Goal: Task Accomplishment & Management: Manage account settings

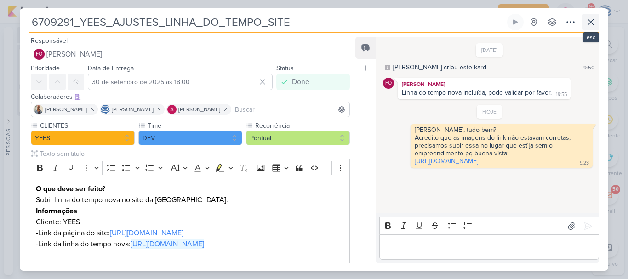
scroll to position [66, 0]
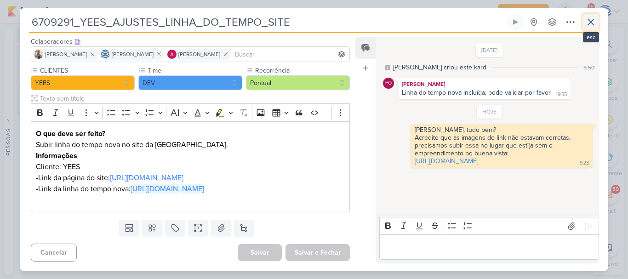
click at [593, 26] on icon at bounding box center [590, 22] width 11 height 11
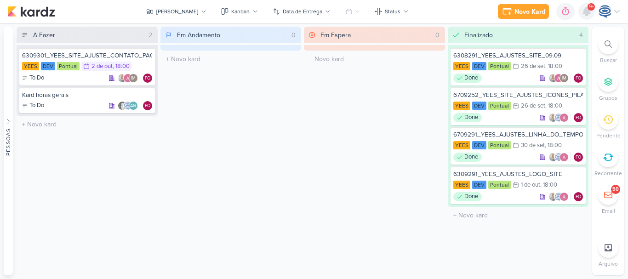
click at [588, 15] on icon at bounding box center [586, 11] width 7 height 8
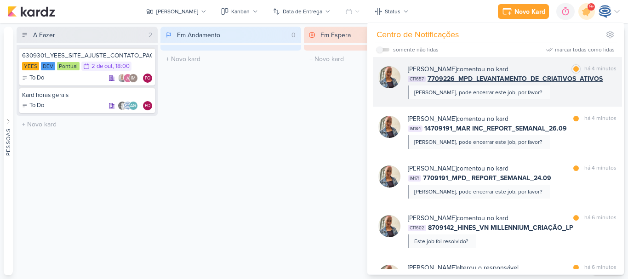
click at [536, 82] on span "7709226_MPD_LEVANTAMENTO_DE_CRIATIVOS_ATIVOS" at bounding box center [515, 79] width 175 height 10
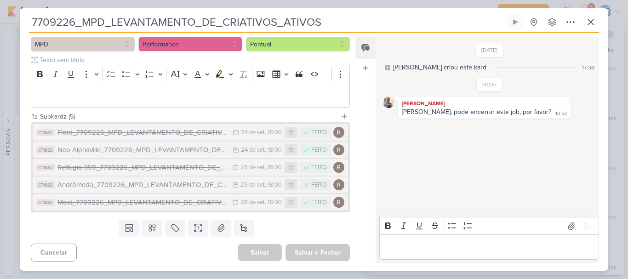
scroll to position [0, 0]
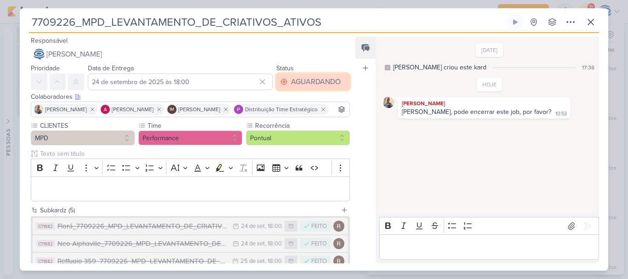
click at [300, 85] on div "AGUARDANDO" at bounding box center [316, 81] width 50 height 11
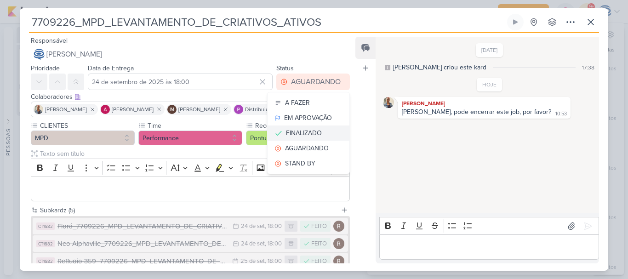
click at [301, 135] on div "FINALIZADO" at bounding box center [304, 133] width 36 height 10
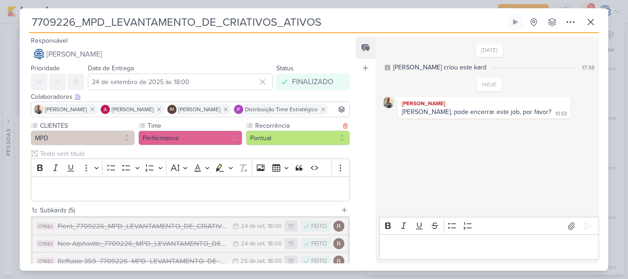
scroll to position [107, 0]
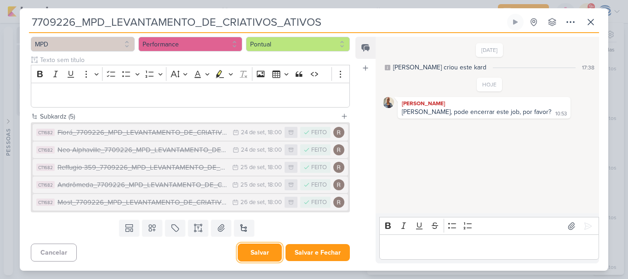
click at [265, 255] on button "Salvar" at bounding box center [260, 253] width 44 height 18
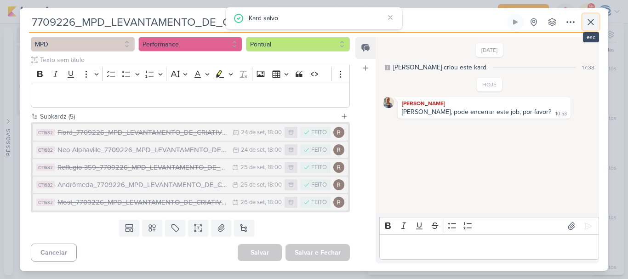
click at [589, 22] on icon at bounding box center [590, 22] width 11 height 11
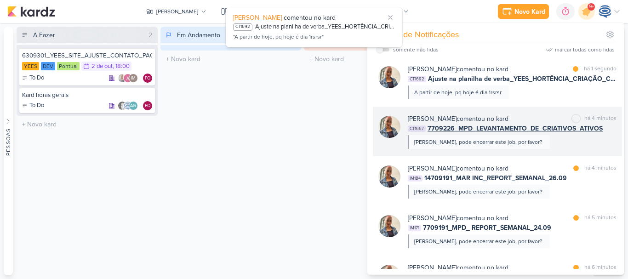
click at [536, 138] on div "Iara Santos comentou no kard marcar como não lida há 4 minutos CT1657 7709226_M…" at bounding box center [512, 131] width 209 height 35
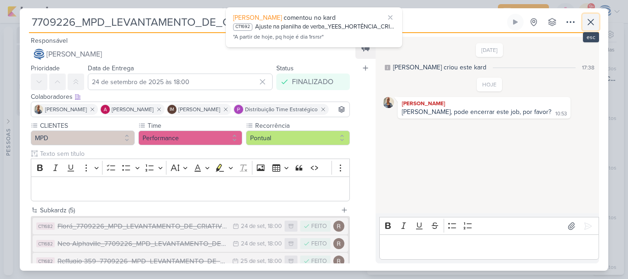
click at [596, 27] on button at bounding box center [591, 22] width 17 height 17
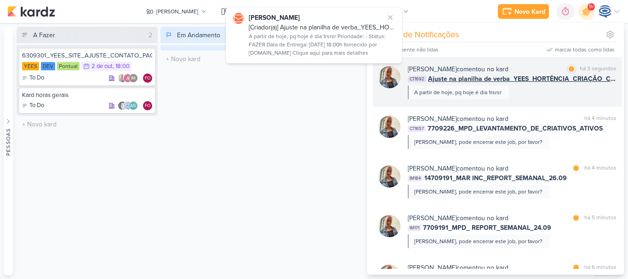
click at [522, 99] on div "Iara Santos comentou no kard marcar como lida há 3 segundos CT1692 Ajuste na pl…" at bounding box center [497, 82] width 249 height 50
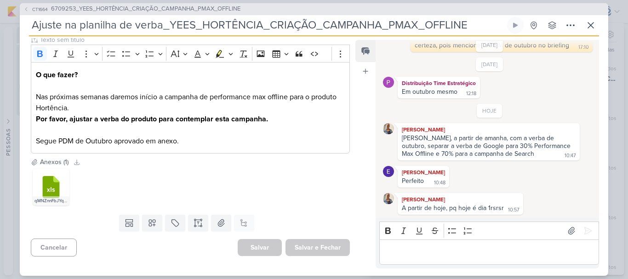
scroll to position [0, 0]
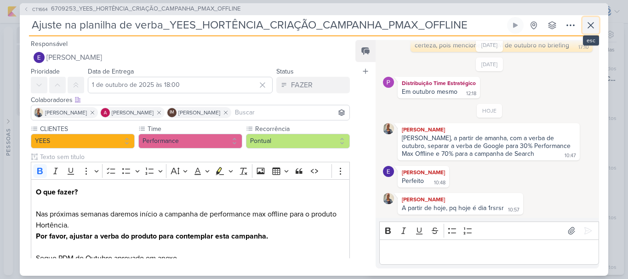
click at [591, 22] on icon at bounding box center [590, 25] width 11 height 11
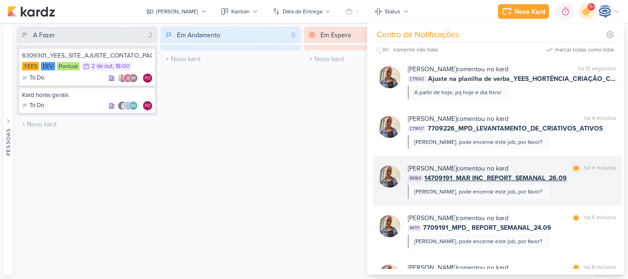
click at [483, 182] on span "14709191_MAR INC_REPORT_SEMANAL_26.09" at bounding box center [495, 178] width 143 height 10
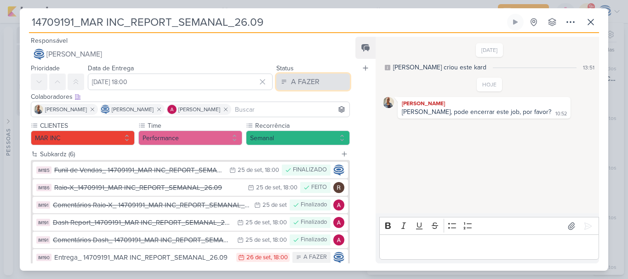
click at [302, 84] on div "A FAZER" at bounding box center [305, 81] width 29 height 11
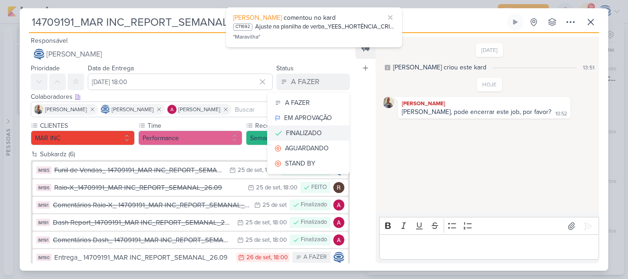
click at [313, 135] on div "FINALIZADO" at bounding box center [304, 133] width 36 height 10
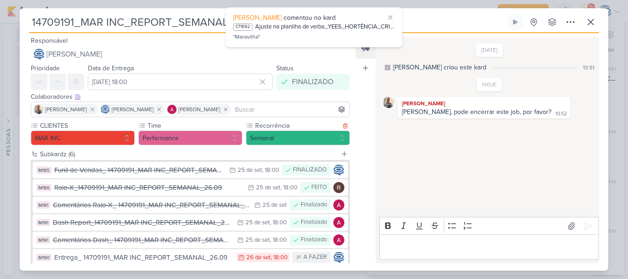
scroll to position [55, 0]
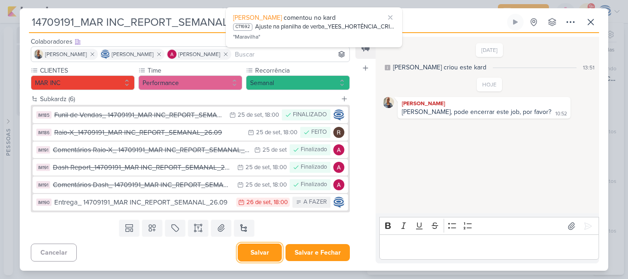
click at [261, 252] on button "Salvar" at bounding box center [260, 253] width 44 height 18
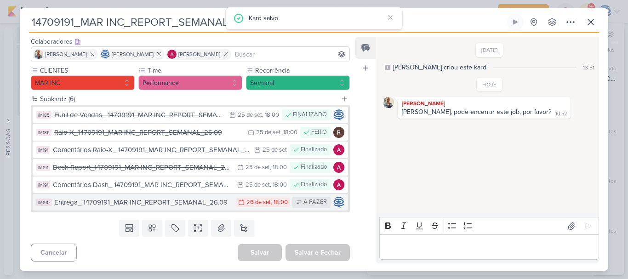
click at [215, 206] on div "Entrega_ 14709191_MAR INC_REPORT_SEMANAL_26.09" at bounding box center [143, 202] width 178 height 11
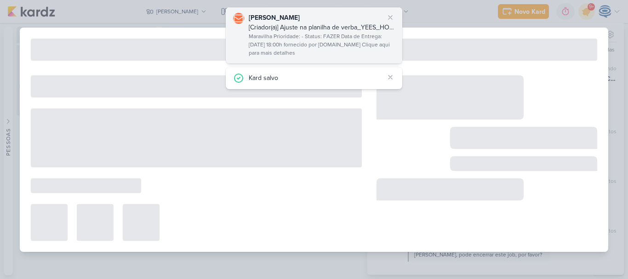
type input "Entrega_ 14709191_MAR INC_REPORT_SEMANAL_26.09"
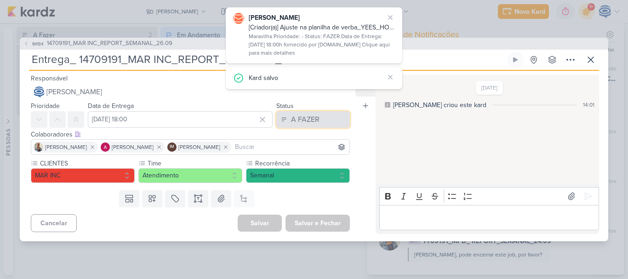
click at [320, 118] on button "A FAZER" at bounding box center [313, 119] width 74 height 17
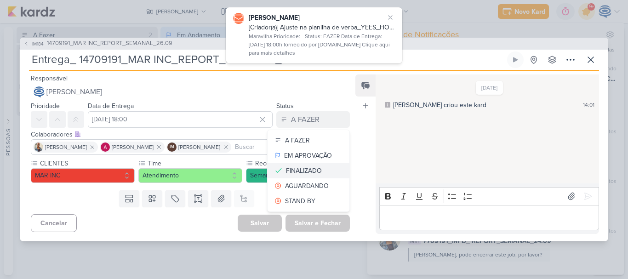
click at [305, 170] on div "FINALIZADO" at bounding box center [304, 171] width 36 height 10
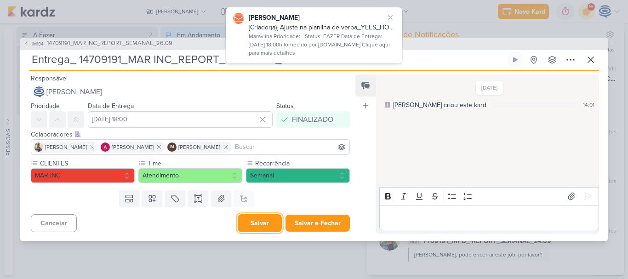
click at [261, 221] on button "Salvar" at bounding box center [260, 223] width 44 height 18
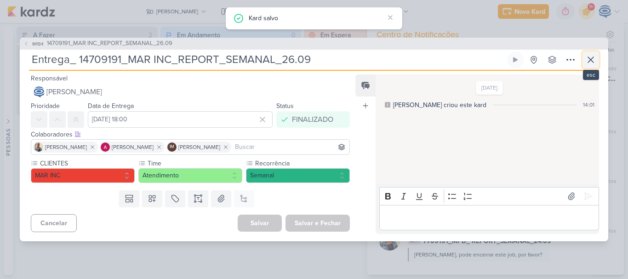
click at [587, 61] on icon at bounding box center [590, 59] width 11 height 11
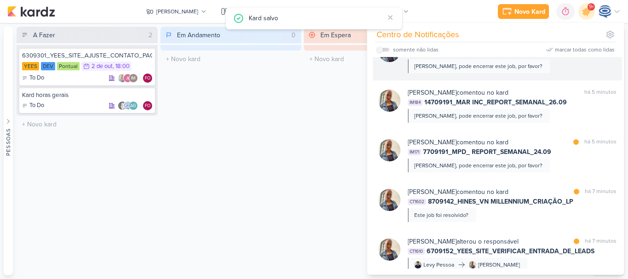
scroll to position [90, 0]
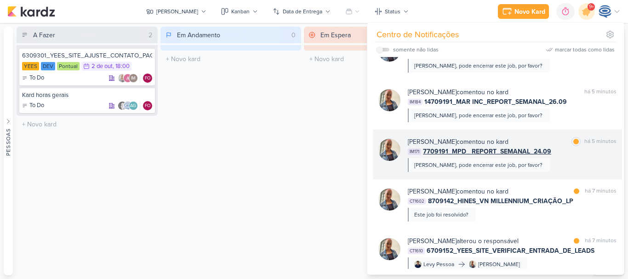
click at [528, 146] on div "Iara Santos comentou no kard marcar como lida há 5 minutos" at bounding box center [512, 142] width 209 height 10
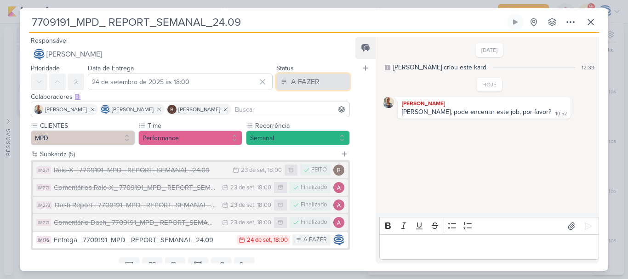
click at [309, 79] on div "A FAZER" at bounding box center [305, 81] width 29 height 11
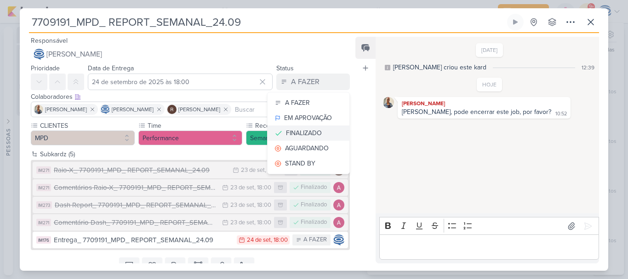
click at [314, 138] on div "FINALIZADO" at bounding box center [304, 133] width 36 height 10
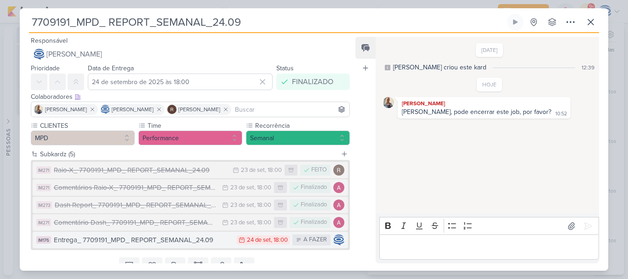
click at [174, 242] on div "Entrega_ 7709191_MPD_ REPORT_SEMANAL_24.09" at bounding box center [143, 240] width 178 height 11
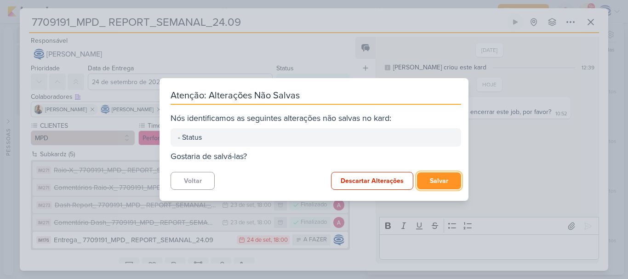
click at [428, 176] on button "Salvar" at bounding box center [439, 180] width 44 height 17
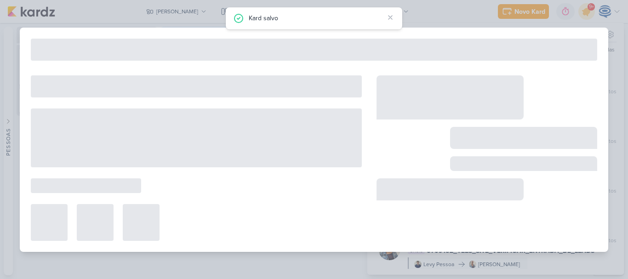
type input "Entrega_ 7709191_MPD_ REPORT_SEMANAL_24.09"
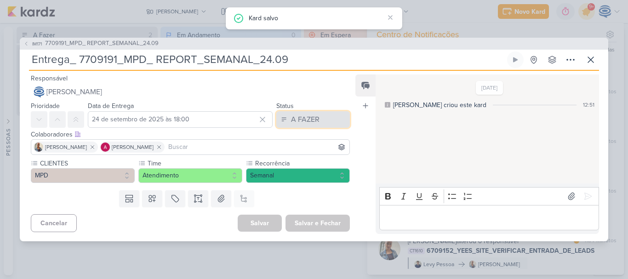
click at [319, 116] on button "A FAZER" at bounding box center [313, 119] width 74 height 17
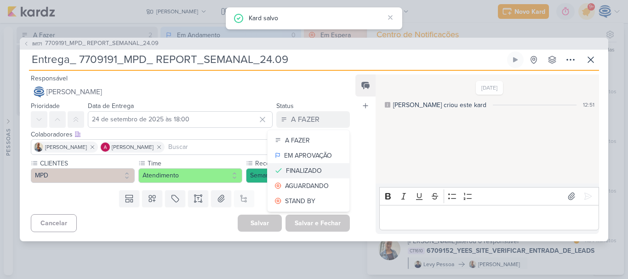
click at [313, 166] on div "FINALIZADO" at bounding box center [304, 171] width 36 height 10
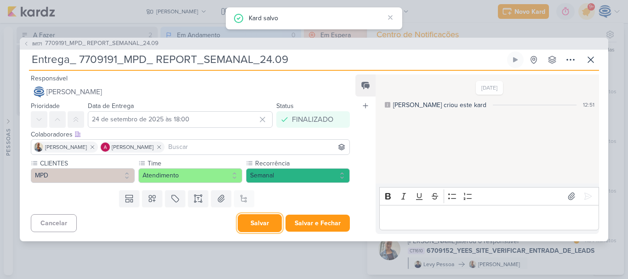
click at [258, 225] on button "Salvar" at bounding box center [260, 223] width 44 height 18
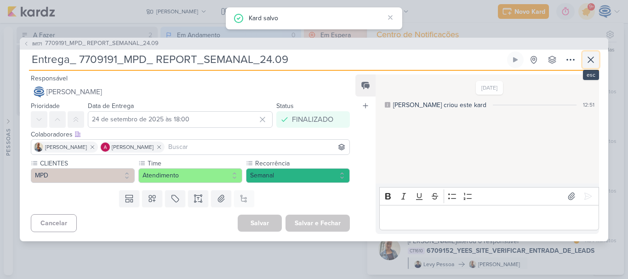
click at [593, 63] on icon at bounding box center [590, 59] width 11 height 11
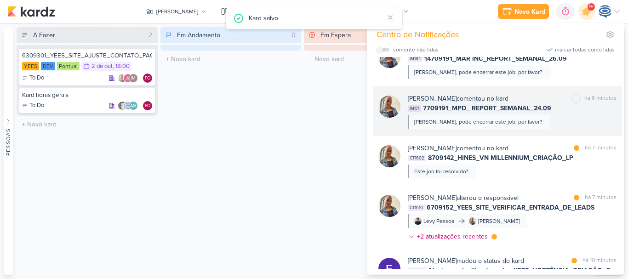
scroll to position [133, 0]
click at [522, 159] on span "8709142_HINES_VN MILLENNIUM_CRIAÇÃO_LP" at bounding box center [500, 158] width 145 height 10
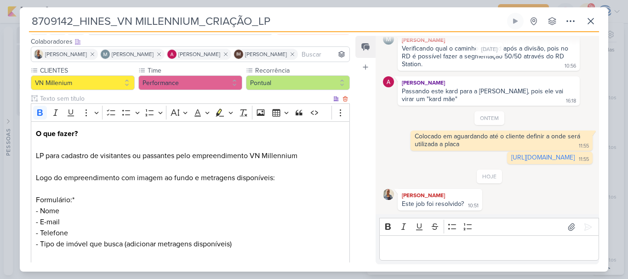
scroll to position [0, 0]
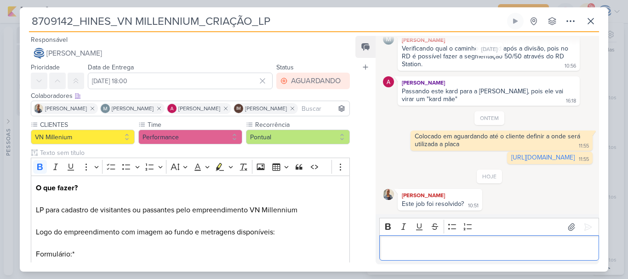
click at [466, 253] on p "Editor editing area: main" at bounding box center [489, 248] width 210 height 11
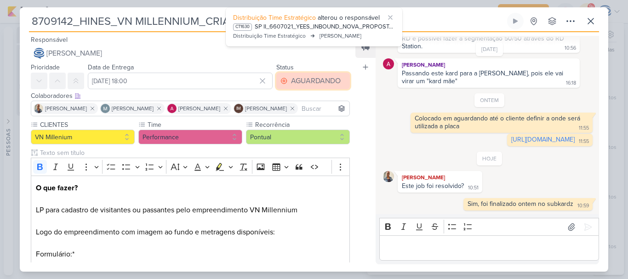
click at [318, 84] on div "AGUARDANDO" at bounding box center [316, 80] width 50 height 11
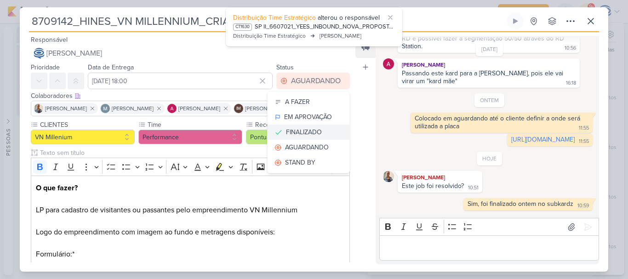
click at [297, 138] on button "FINALIZADO" at bounding box center [309, 132] width 82 height 15
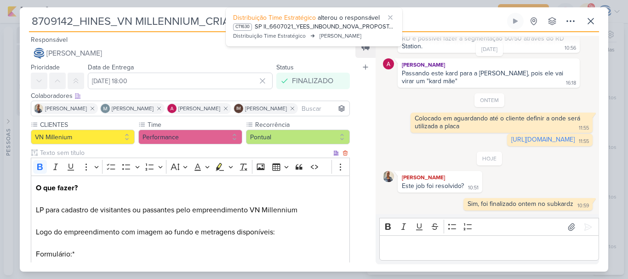
scroll to position [267, 0]
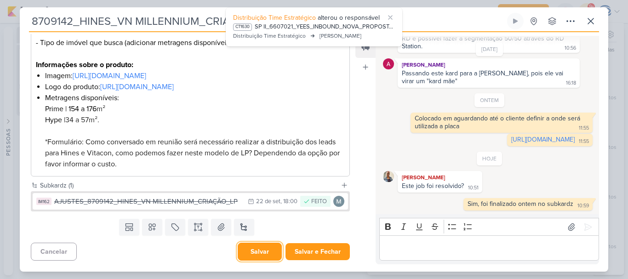
click at [263, 254] on button "Salvar" at bounding box center [260, 252] width 44 height 18
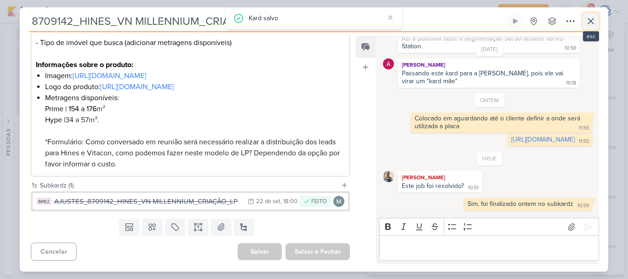
click at [589, 22] on icon at bounding box center [590, 21] width 11 height 11
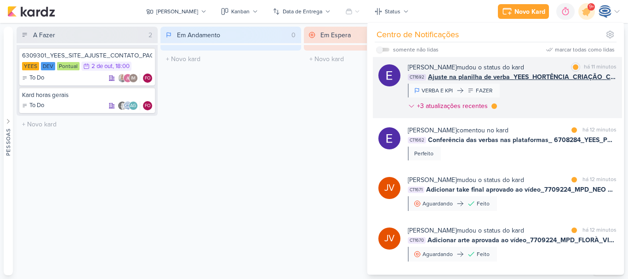
scroll to position [428, 0]
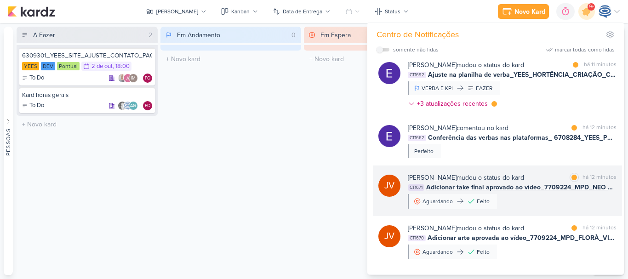
click at [511, 188] on span "Adicionar take final aprovado ao vídeo_7709224_MPD_NEO ALPHAVILLE_VIDEO_INFLUEN…" at bounding box center [521, 188] width 190 height 10
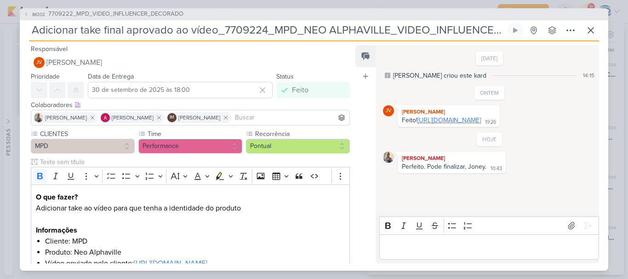
click at [449, 124] on link "https://drive.google.com/drive/folders/1m9oE1YhZ34XdNDkgmfWhVuPwrslyAG49?usp=sh…" at bounding box center [449, 120] width 63 height 8
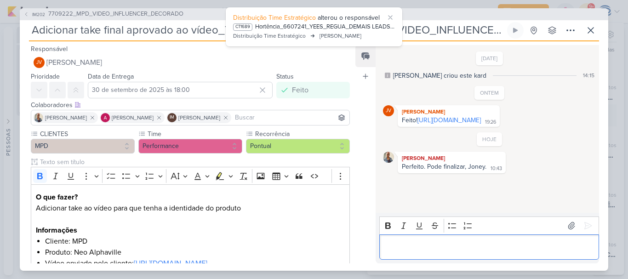
click at [432, 251] on p "Editor editing area: main" at bounding box center [489, 246] width 210 height 11
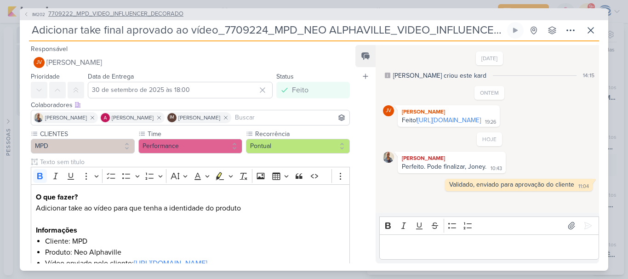
click at [121, 13] on span "7709222_MPD_VIDEO_INFLUENCER_DECORADO" at bounding box center [115, 14] width 135 height 9
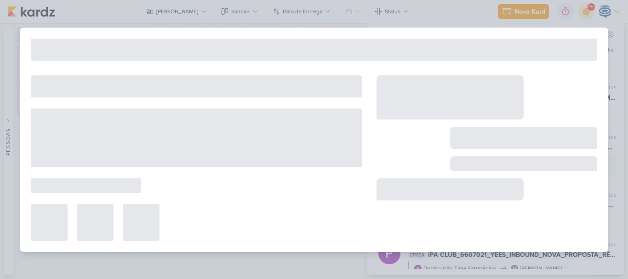
type input "7709222_MPD_VIDEO_INFLUENCER_DECORADO"
type input "24 de setembro de 2025 às 18:00"
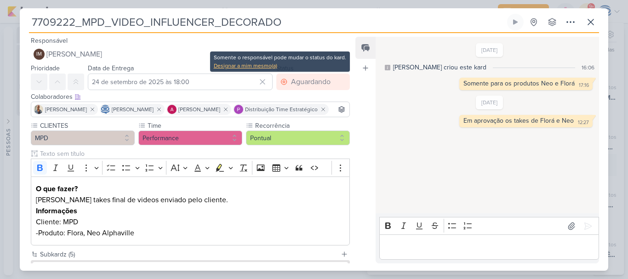
click at [264, 66] on div "Designar a mim mesmo(a)" at bounding box center [280, 66] width 132 height 8
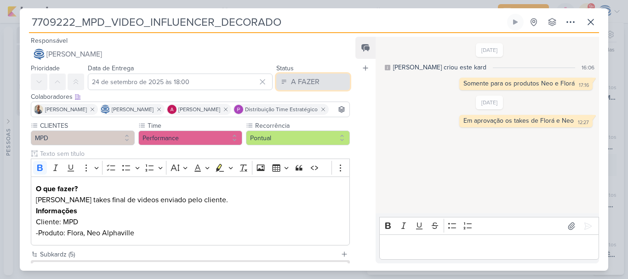
click at [298, 82] on div "A FAZER" at bounding box center [305, 81] width 29 height 11
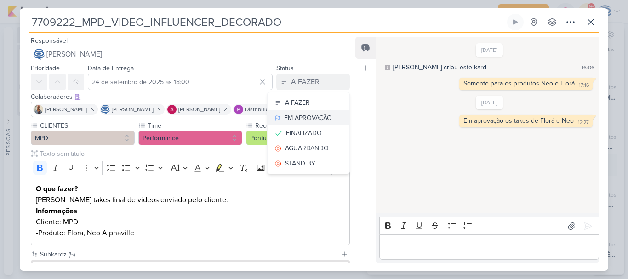
click at [293, 121] on div "EM APROVAÇÃO" at bounding box center [308, 118] width 48 height 10
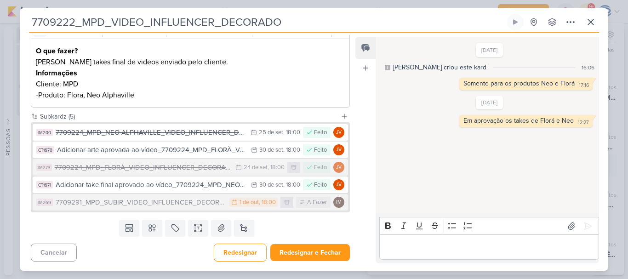
scroll to position [151, 0]
click at [157, 205] on div "7709291_MPD_SUBIR_VIDEO_INFLUENCER_DECORADO" at bounding box center [140, 202] width 169 height 11
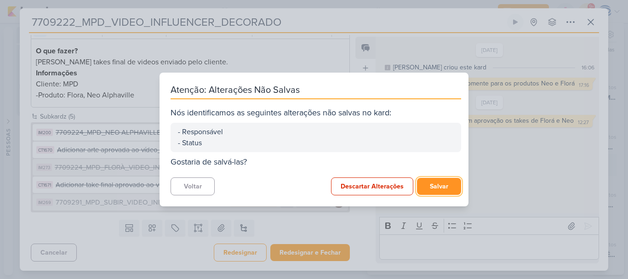
click at [444, 185] on button "Salvar" at bounding box center [439, 186] width 44 height 17
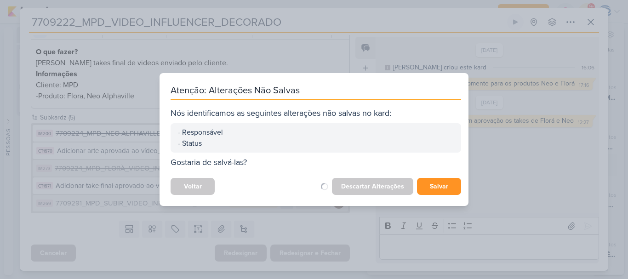
scroll to position [150, 0]
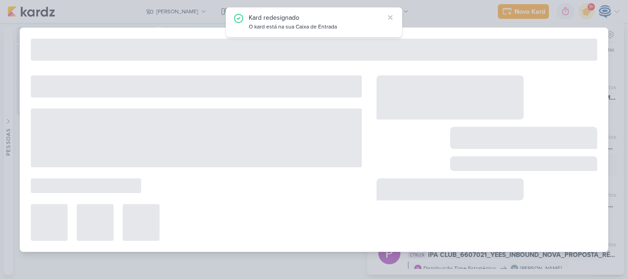
type input "7709291_MPD_SUBIR_VIDEO_INFLUENCER_DECORADO"
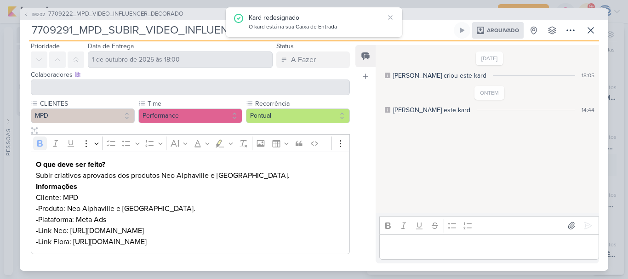
scroll to position [0, 0]
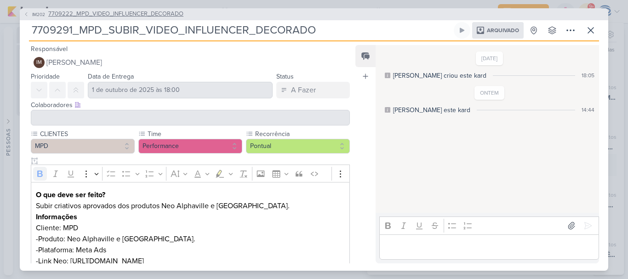
click at [148, 11] on span "7709222_MPD_VIDEO_INFLUENCER_DECORADO" at bounding box center [115, 14] width 135 height 9
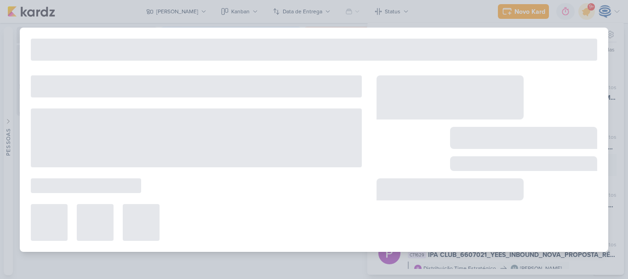
type input "7709222_MPD_VIDEO_INFLUENCER_DECORADO"
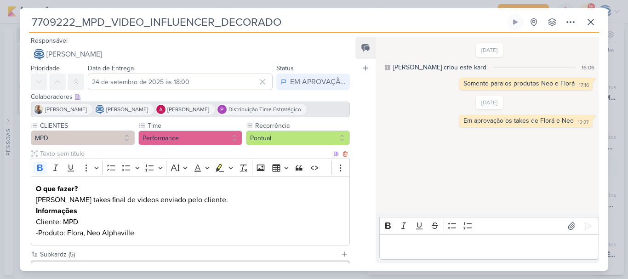
scroll to position [138, 0]
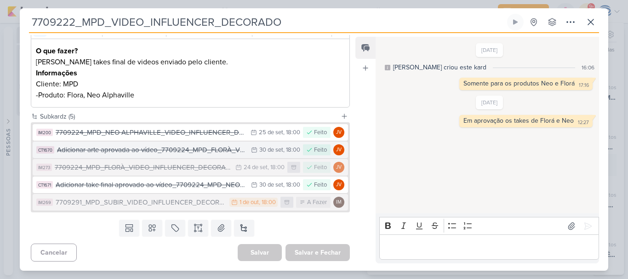
click at [162, 152] on div "Adicionar arte aprovada ao vídeo_7709224_MPD_FLORÀ_VIDEO_INFLUENCER_DECORADO" at bounding box center [151, 150] width 189 height 11
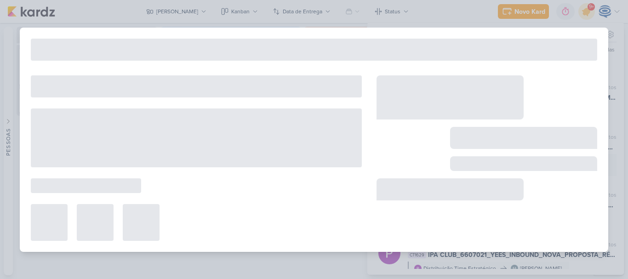
type input "Adicionar arte aprovada ao vídeo_7709224_MPD_FLORÀ_VIDEO_INFLUENCER_DECORADO"
type input "30 de setembro de 2025 às 18:00"
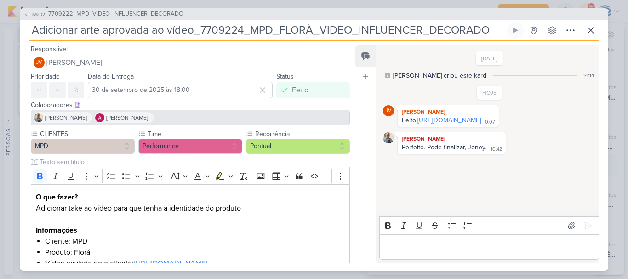
click at [441, 124] on link "https://drive.google.com/drive/folders/1MMT8OTYQ1bsNSCAW5JwnGxEN7DuEDVAv?usp=sh…" at bounding box center [449, 120] width 63 height 8
click at [422, 258] on div "Editor editing area: main" at bounding box center [489, 247] width 220 height 25
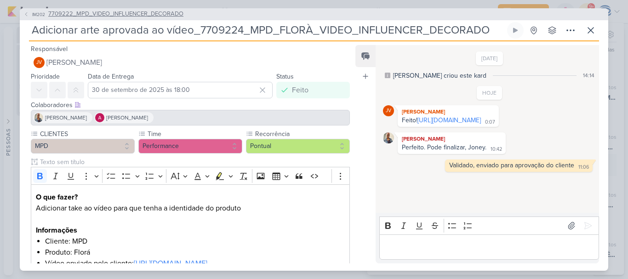
click at [166, 12] on span "7709222_MPD_VIDEO_INFLUENCER_DECORADO" at bounding box center [115, 14] width 135 height 9
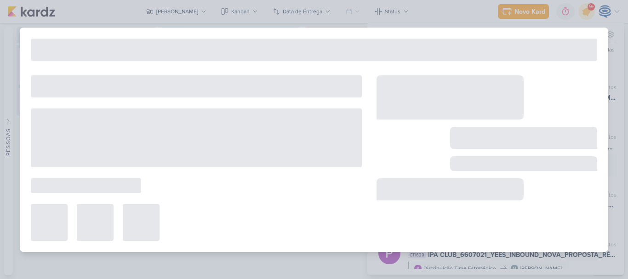
type input "7709222_MPD_VIDEO_INFLUENCER_DECORADO"
type input "24 de setembro de 2025 às 18:00"
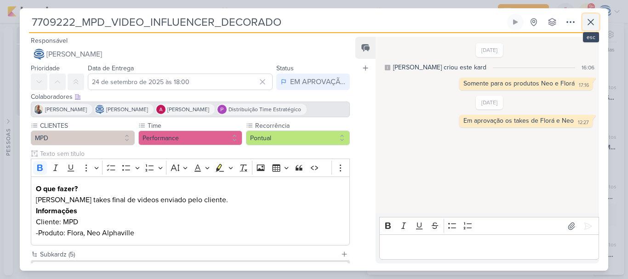
click at [590, 19] on icon at bounding box center [590, 22] width 11 height 11
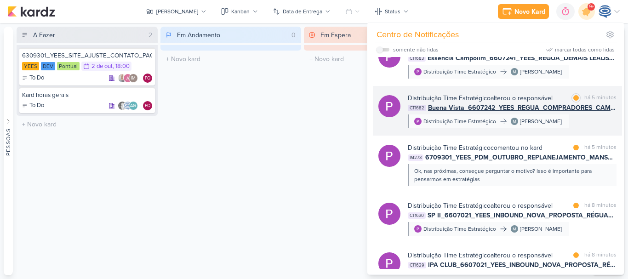
scroll to position [468, 0]
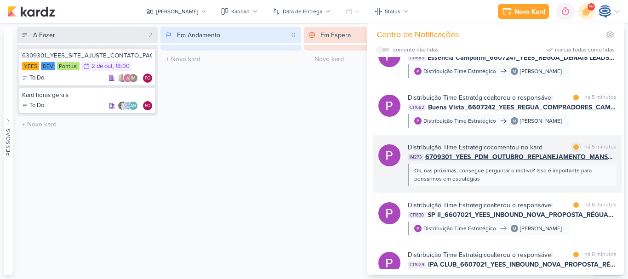
click at [487, 162] on span "6709301_YEES_PDM_OUTUBRO_REPLANEJAMENTO_MANSÕES_TAQUARAL" at bounding box center [520, 157] width 191 height 10
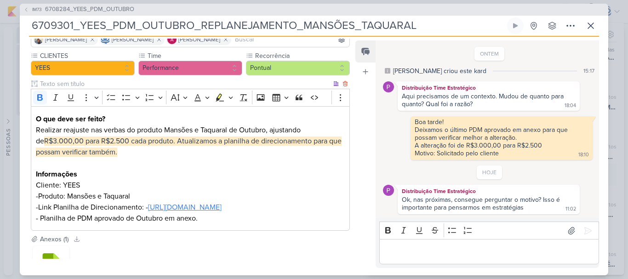
scroll to position [172, 0]
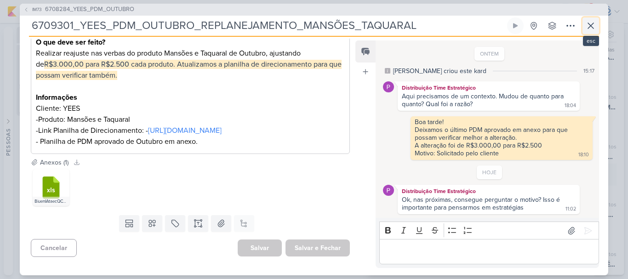
click at [596, 25] on button at bounding box center [591, 25] width 17 height 17
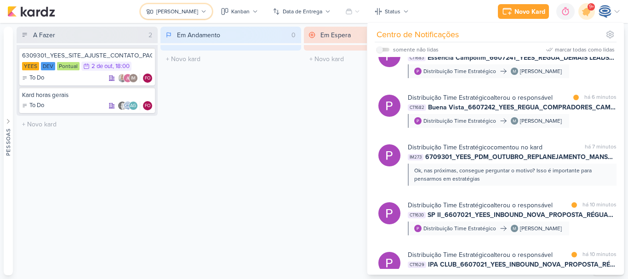
click at [188, 16] on button "[PERSON_NAME]" at bounding box center [176, 11] width 71 height 15
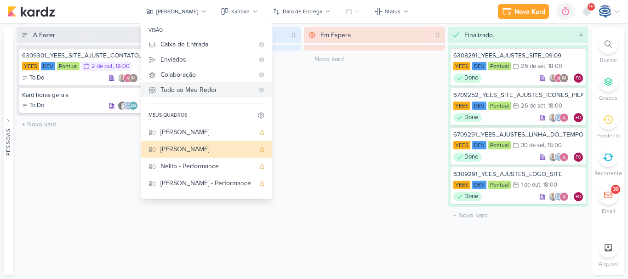
click at [179, 85] on div "Tudo ao Meu Redor" at bounding box center [206, 90] width 93 height 10
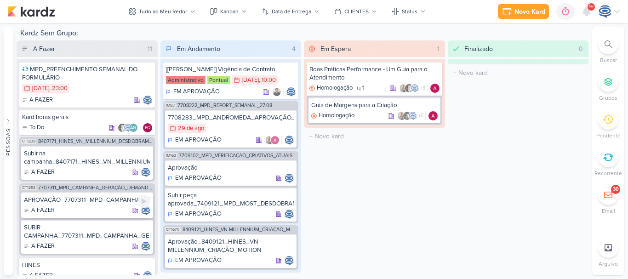
scroll to position [307, 0]
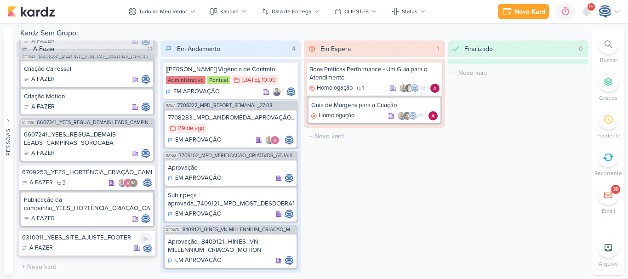
click at [97, 240] on div "6310011_YEES_SITE_AJUSTE_FOOTER" at bounding box center [87, 238] width 130 height 8
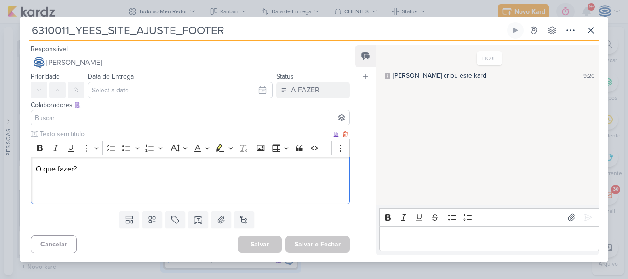
click at [176, 189] on p "O que fazer?" at bounding box center [190, 180] width 309 height 33
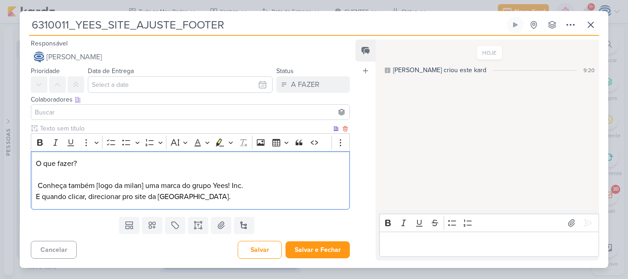
click at [155, 163] on p "O que fazer? Conheça também [logo da milan] uma marca do grupo Yees! Inc. E qua…" at bounding box center [190, 180] width 309 height 44
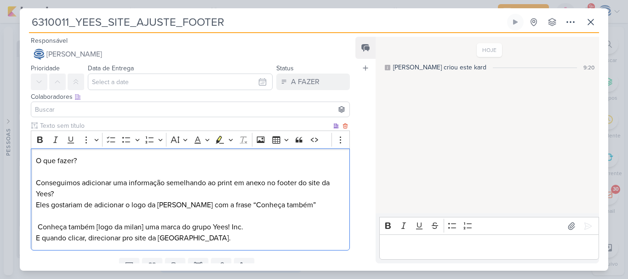
click at [293, 209] on p "O que fazer? Conseguimos adicionar uma informação semelhando ao print em anexo …" at bounding box center [190, 199] width 309 height 88
drag, startPoint x: 245, startPoint y: 228, endPoint x: 145, endPoint y: 229, distance: 99.8
click at [145, 229] on span "Conheça também [logo da milan] uma marca do grupo Yees! Inc." at bounding box center [141, 227] width 206 height 9
copy span "uma marca do grupo Yees! Inc."
click at [314, 201] on p "O que fazer? Conseguimos adicionar uma informação semelhando ao print em anexo …" at bounding box center [190, 199] width 309 height 88
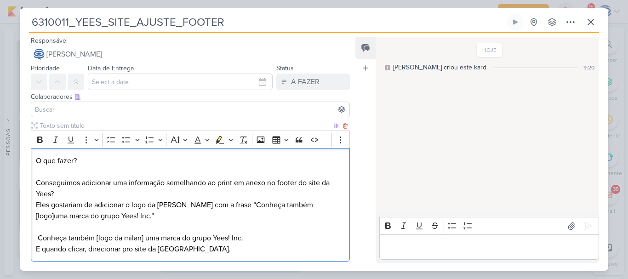
scroll to position [4, 0]
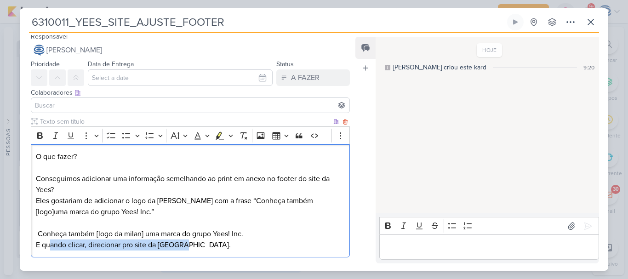
drag, startPoint x: 195, startPoint y: 254, endPoint x: 51, endPoint y: 242, distance: 144.0
click at [51, 242] on p "O que fazer? Conseguimos adicionar uma informação semelhando ao print em anexo …" at bounding box center [190, 200] width 309 height 99
click at [182, 244] on p "O que fazer? Conseguimos adicionar uma informação semelhando ao print em anexo …" at bounding box center [190, 200] width 309 height 99
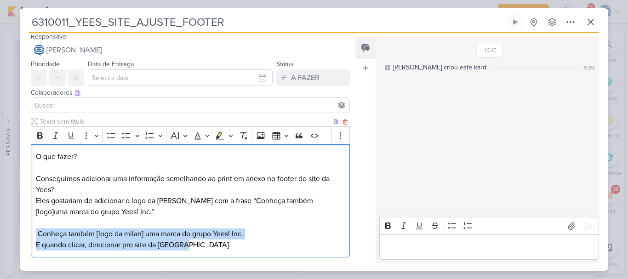
drag, startPoint x: 182, startPoint y: 244, endPoint x: 31, endPoint y: 231, distance: 151.4
click at [31, 231] on div "O que fazer? Conseguimos adicionar uma informação semelhando ao print em anexo …" at bounding box center [190, 201] width 319 height 114
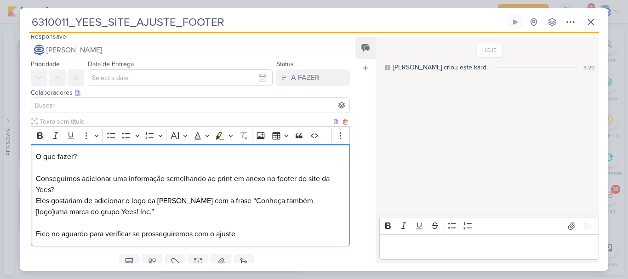
drag, startPoint x: 94, startPoint y: 157, endPoint x: 31, endPoint y: 148, distance: 63.7
click at [31, 148] on div "O que fazer? Conseguimos adicionar uma informação semelhando ao print em anexo …" at bounding box center [190, 195] width 319 height 103
click at [40, 138] on icon "Editor toolbar" at bounding box center [40, 135] width 6 height 6
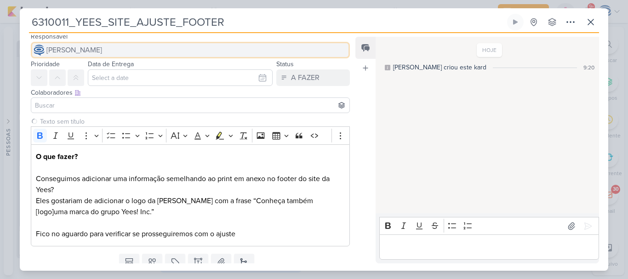
click at [83, 48] on span "[PERSON_NAME]" at bounding box center [74, 50] width 56 height 11
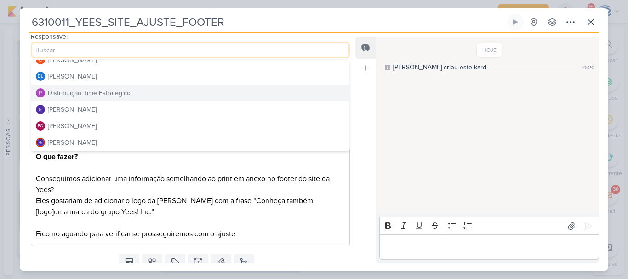
scroll to position [60, 0]
click at [95, 93] on div "Distribuição Time Estratégico" at bounding box center [89, 91] width 83 height 10
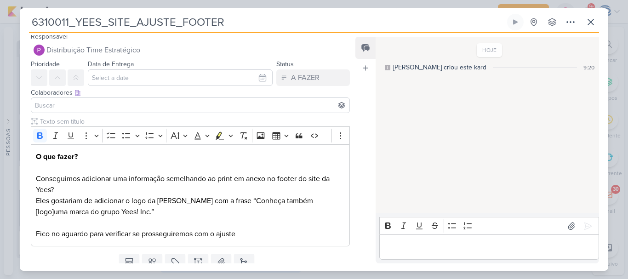
click at [93, 106] on input at bounding box center [190, 105] width 315 height 11
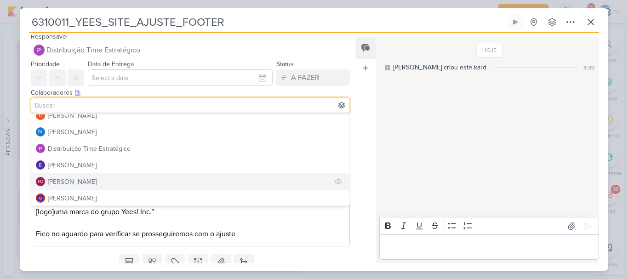
scroll to position [0, 0]
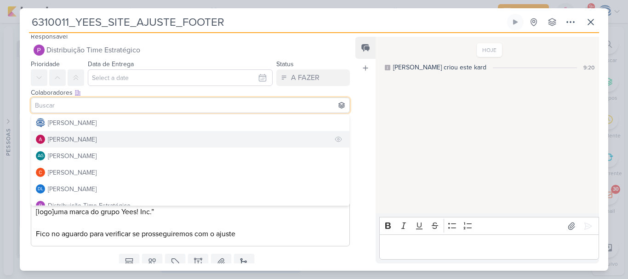
click at [82, 144] on button "[PERSON_NAME]" at bounding box center [190, 139] width 318 height 17
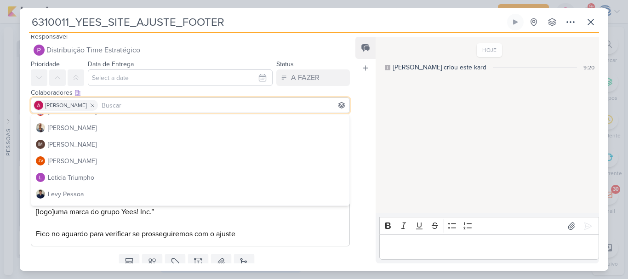
scroll to position [144, 0]
click at [82, 144] on div "[PERSON_NAME]" at bounding box center [72, 144] width 49 height 10
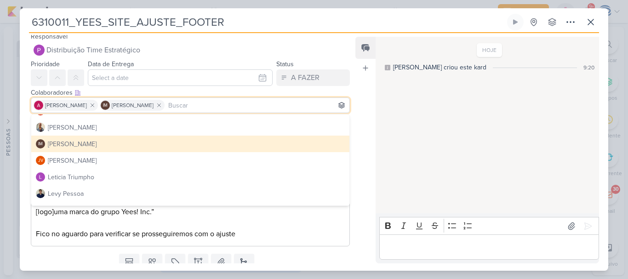
click at [79, 137] on button "IM Isabella Machado Guimarães" at bounding box center [190, 144] width 318 height 17
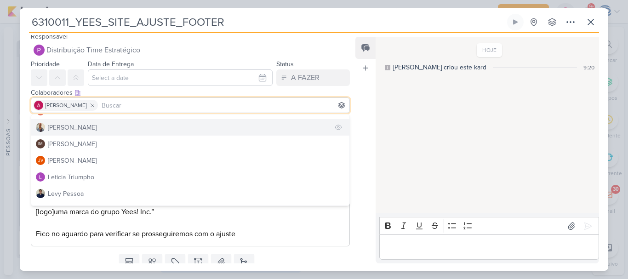
click at [79, 134] on button "[PERSON_NAME]" at bounding box center [190, 127] width 318 height 17
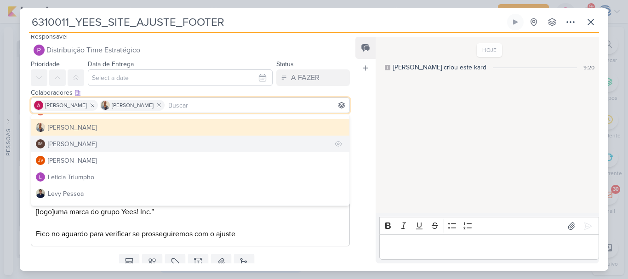
click at [79, 140] on div "[PERSON_NAME]" at bounding box center [72, 144] width 49 height 10
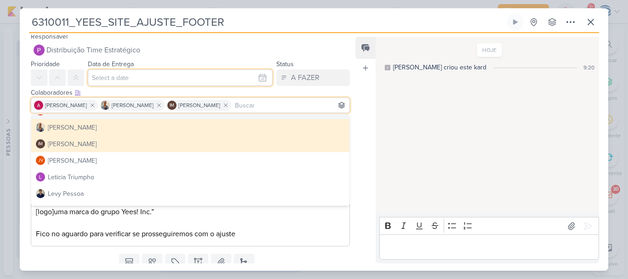
click at [111, 81] on input "text" at bounding box center [180, 77] width 185 height 17
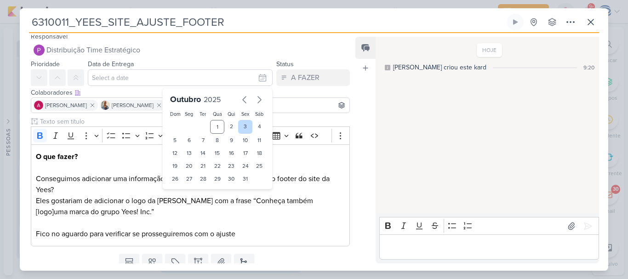
click at [241, 124] on div "3" at bounding box center [245, 127] width 14 height 14
type input "3 de outubro de 2025 às 23:59"
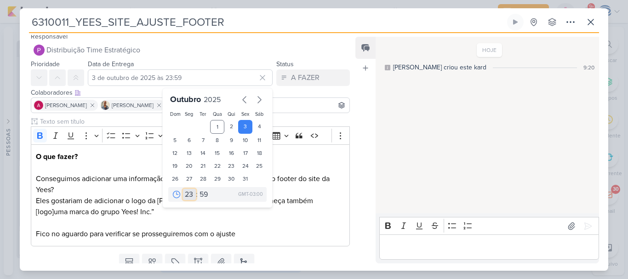
click at [185, 197] on select "00 01 02 03 04 05 06 07 08 09 10 11 12 13 14 15 16 17 18 19 20 21 22 23" at bounding box center [189, 194] width 13 height 11
select select "18"
click at [183, 189] on select "00 01 02 03 04 05 06 07 08 09 10 11 12 13 14 15 16 17 18 19 20 21 22 23" at bounding box center [189, 194] width 13 height 11
type input "3 de outubro de 2025 às 18:59"
click at [203, 195] on select "00 05 10 15 20 25 30 35 40 45 50 55 59" at bounding box center [204, 194] width 13 height 11
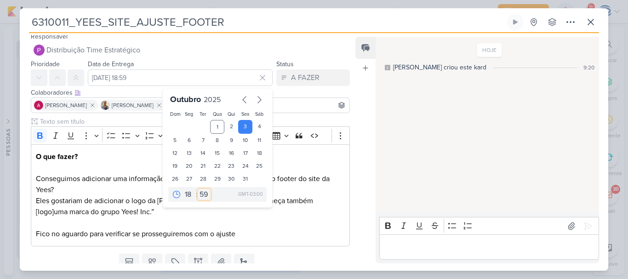
select select "0"
click at [198, 189] on select "00 05 10 15 20 25 30 35 40 45 50 55 59" at bounding box center [204, 194] width 13 height 11
type input "3 de outubro de 2025 às 18:00"
click at [132, 166] on p "O que fazer? Conseguimos adicionar uma informação semelhando ao print em anexo …" at bounding box center [190, 195] width 309 height 88
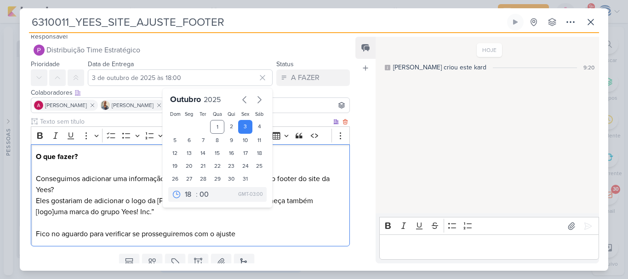
scroll to position [38, 0]
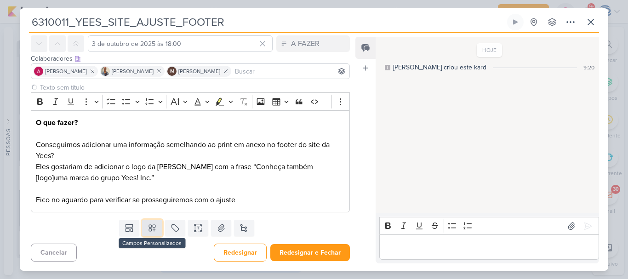
click at [155, 229] on button at bounding box center [152, 228] width 20 height 17
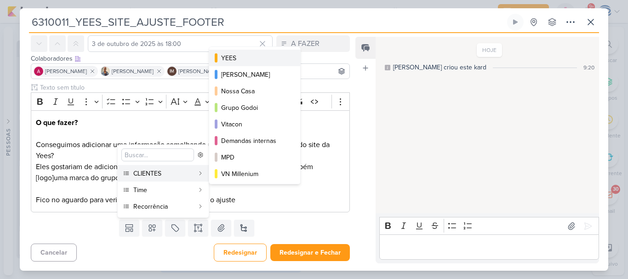
click at [235, 63] on button "YEES" at bounding box center [254, 58] width 91 height 17
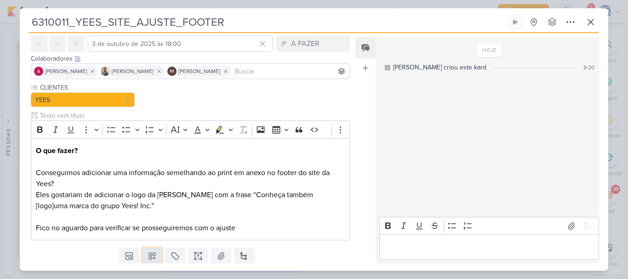
click at [155, 250] on button at bounding box center [152, 256] width 20 height 17
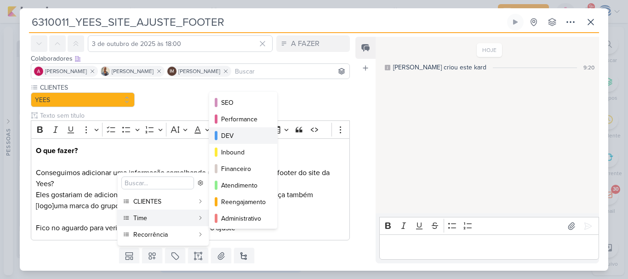
click at [235, 138] on div "DEV" at bounding box center [243, 136] width 45 height 10
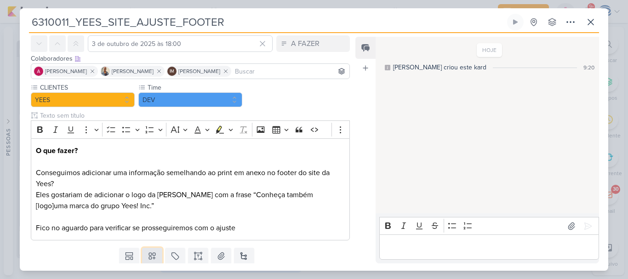
click at [149, 259] on icon at bounding box center [152, 256] width 6 height 6
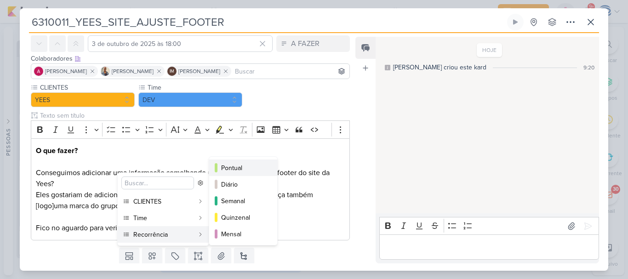
click at [231, 172] on div "Pontual" at bounding box center [243, 168] width 45 height 10
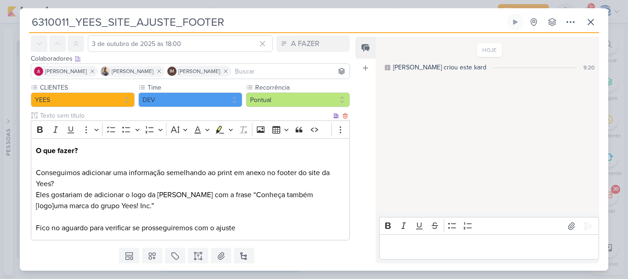
scroll to position [66, 0]
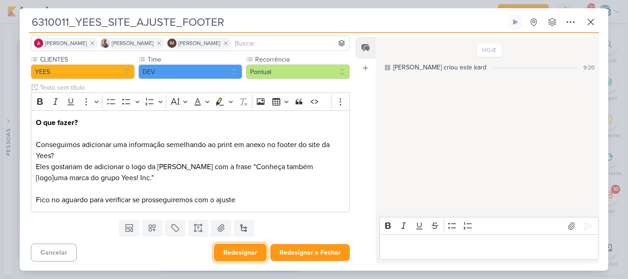
click at [245, 257] on button "Redesignar" at bounding box center [240, 253] width 53 height 18
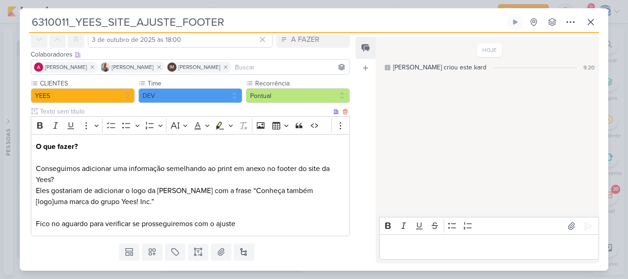
scroll to position [0, 0]
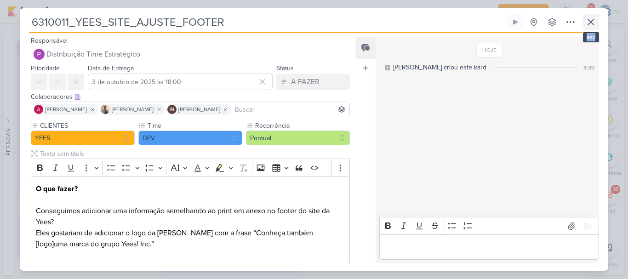
drag, startPoint x: 599, startPoint y: 21, endPoint x: 589, endPoint y: 19, distance: 10.3
click at [589, 19] on div "6310011_YEES_SITE_AJUSTE_FOOTER Criado por mim nenhum grupo disponível" at bounding box center [314, 142] width 589 height 257
click at [589, 19] on icon at bounding box center [590, 22] width 11 height 11
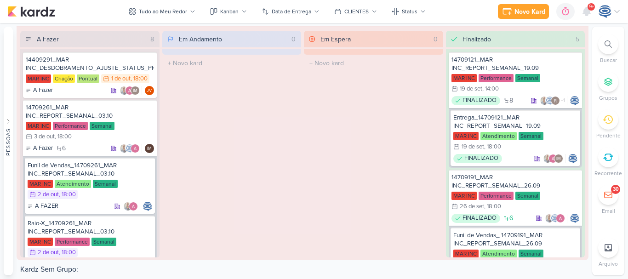
scroll to position [1599, 0]
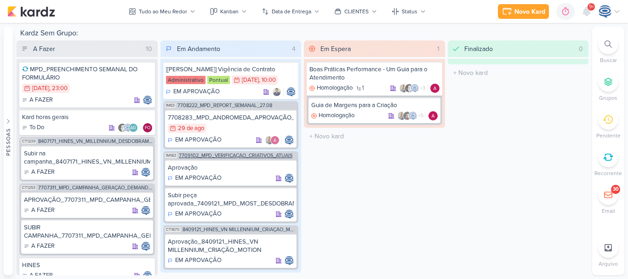
click at [257, 155] on span "7709102_MPD_VERIFICAÇÃO_CRIATIVOS_ATUAIS" at bounding box center [236, 155] width 114 height 5
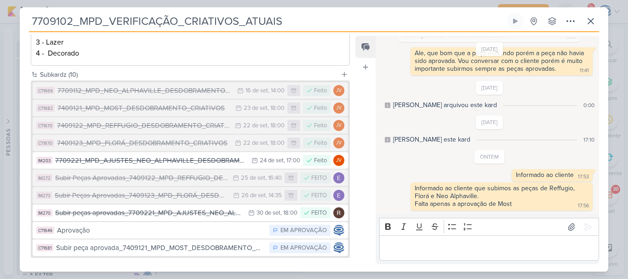
scroll to position [281, 0]
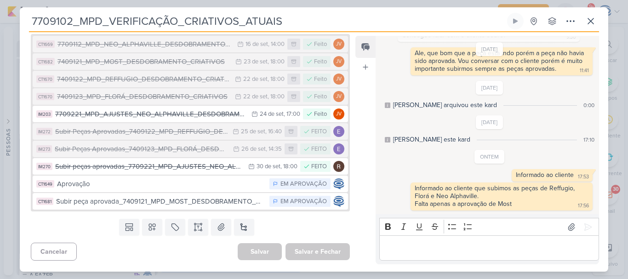
click at [591, 29] on div "7709102_MPD_VERIFICAÇÃO_CRIATIVOS_ATUAIS Criado por Isabella nenhum grupo dispo…" at bounding box center [314, 22] width 570 height 19
click at [591, 24] on icon at bounding box center [590, 21] width 11 height 11
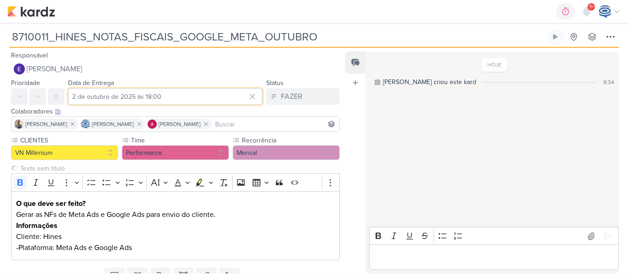
drag, startPoint x: 236, startPoint y: 209, endPoint x: 92, endPoint y: 97, distance: 182.6
click at [92, 97] on input "2 de outubro de 2025 às 18:00" at bounding box center [165, 96] width 195 height 17
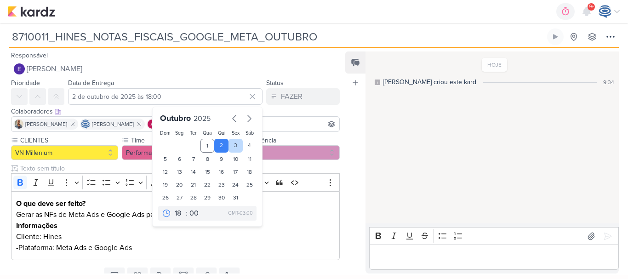
click at [229, 146] on div "3" at bounding box center [236, 146] width 14 height 14
type input "3 de outubro de 2025 às 18:00"
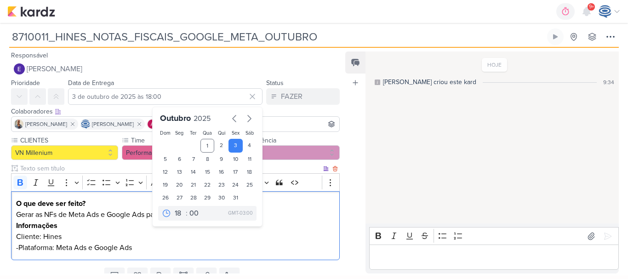
click at [309, 221] on p "Informações" at bounding box center [175, 225] width 319 height 11
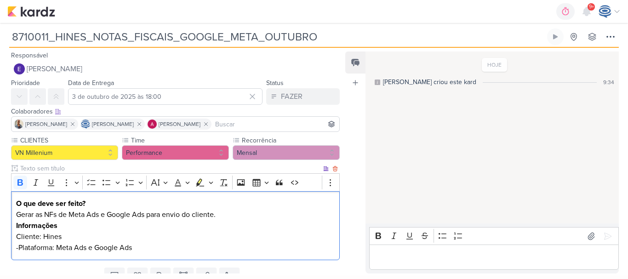
scroll to position [38, 0]
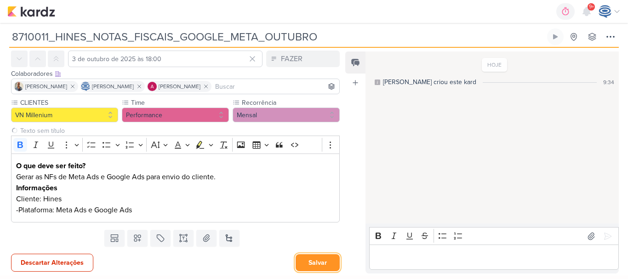
click at [314, 258] on button "Salvar" at bounding box center [318, 262] width 44 height 17
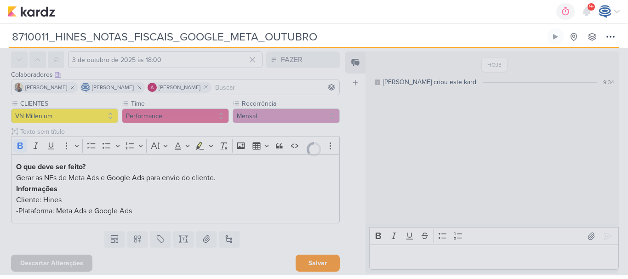
scroll to position [37, 0]
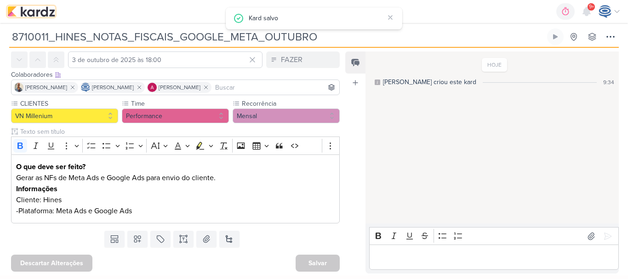
click at [34, 11] on img at bounding box center [31, 11] width 48 height 11
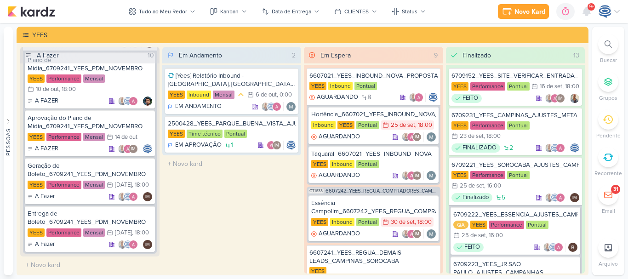
click at [609, 46] on icon at bounding box center [608, 43] width 7 height 7
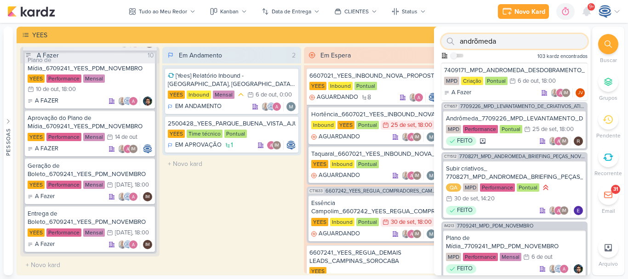
click at [478, 43] on input "andrõmeda" at bounding box center [514, 41] width 146 height 15
type input "andrõmeda"
click at [530, 69] on div "7409171_MPD_ANDROMEDA_DESDOBRAMENTO_PLANTAS" at bounding box center [514, 70] width 141 height 8
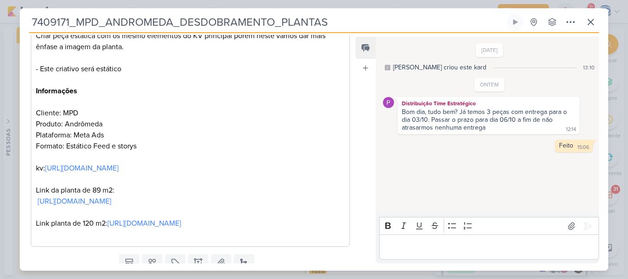
scroll to position [178, 0]
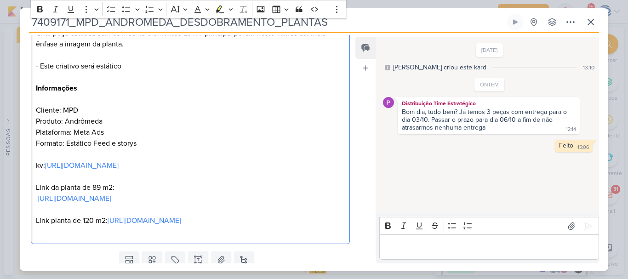
click at [93, 218] on p "O que fazer? Criar peça estática com os mesmo elementos do KV principal porém n…" at bounding box center [190, 122] width 309 height 232
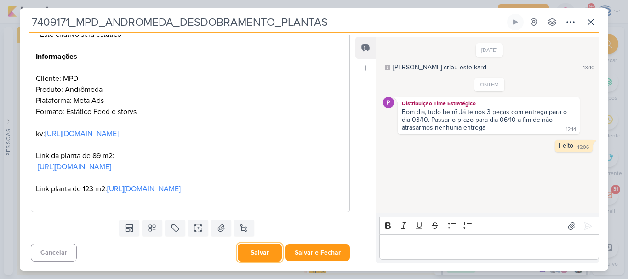
click at [261, 251] on button "Salvar" at bounding box center [260, 253] width 44 height 18
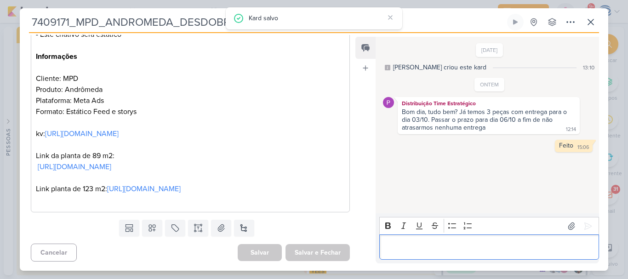
click at [382, 244] on div "Editor editing area: main" at bounding box center [489, 247] width 220 height 25
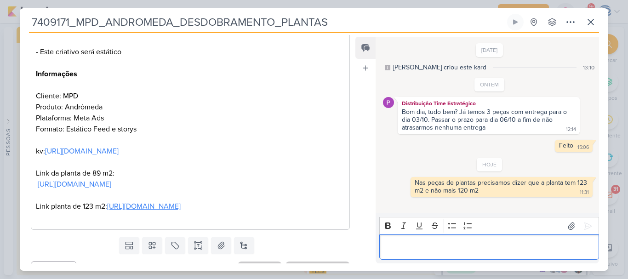
scroll to position [164, 0]
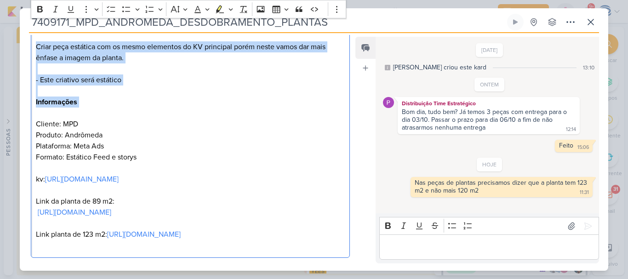
drag, startPoint x: 209, startPoint y: 56, endPoint x: 166, endPoint y: 112, distance: 70.3
click at [166, 112] on p "O que fazer? Criar peça estática com os mesmo elementos do KV principal porém n…" at bounding box center [190, 135] width 309 height 232
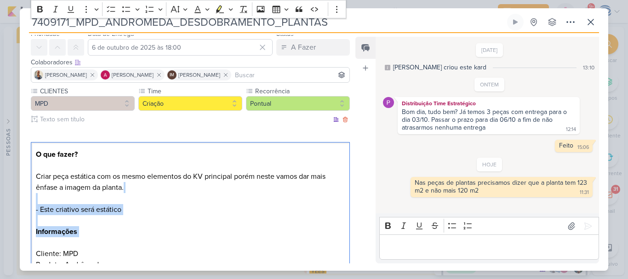
scroll to position [34, 0]
click at [166, 212] on p "O que fazer? Criar peça estática com os mesmo elementos do KV principal porém n…" at bounding box center [190, 265] width 309 height 232
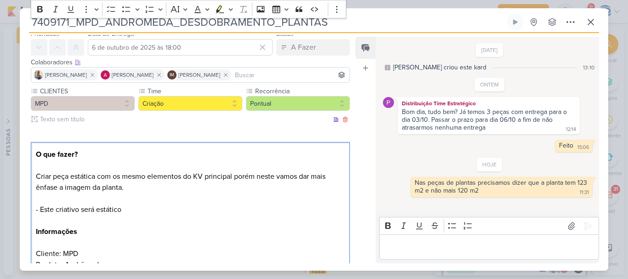
scroll to position [0, 0]
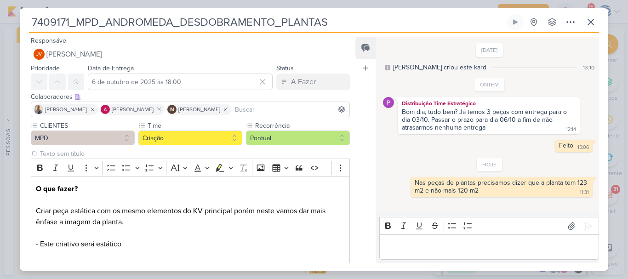
click at [361, 80] on div "Feed Atrelar email Solte o email para atrelar ao kard" at bounding box center [365, 150] width 20 height 227
click at [590, 22] on icon at bounding box center [590, 22] width 11 height 11
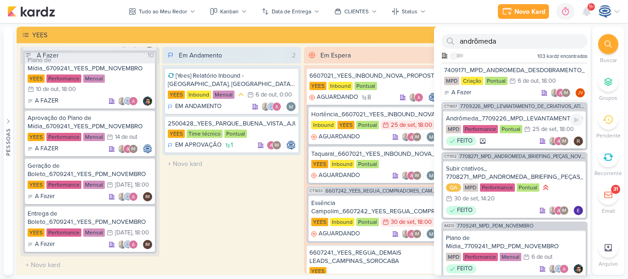
click at [527, 114] on div "Andrômeda_7709226_MPD_LEVANTAMENTO_DE_CRIATIVOS_ATIVOS MPD Performance Pontual …" at bounding box center [514, 130] width 143 height 38
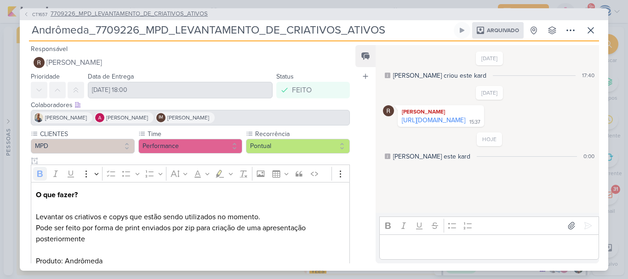
click at [161, 11] on span "7709226_MPD_LEVANTAMENTO_DE_CRIATIVOS_ATIVOS" at bounding box center [129, 14] width 157 height 9
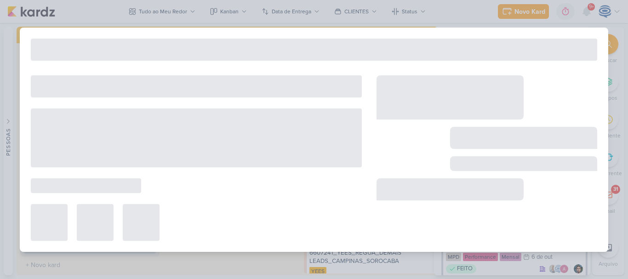
type input "7709226_MPD_LEVANTAMENTO_DE_CRIATIVOS_ATIVOS"
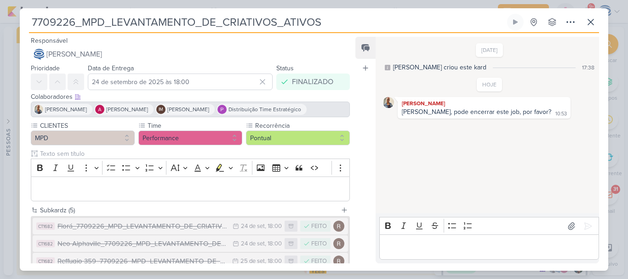
scroll to position [94, 0]
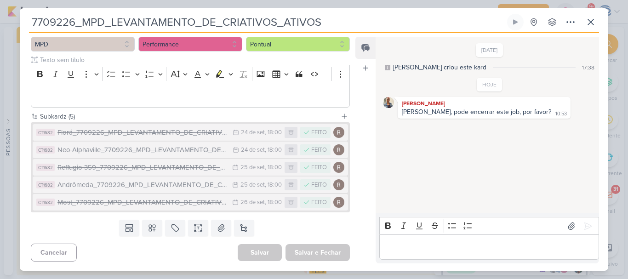
click at [408, 242] on p "Editor editing area: main" at bounding box center [489, 247] width 210 height 11
click at [588, 19] on icon at bounding box center [590, 22] width 11 height 11
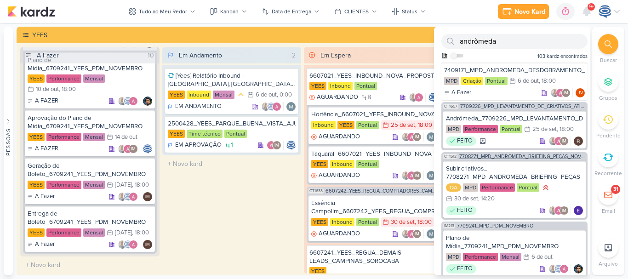
click at [532, 155] on span "7708271_MPD_ANDROMEDA_BRIEFING_PEÇAS_NOVO_KV_LANÇAMENTO" at bounding box center [522, 156] width 126 height 5
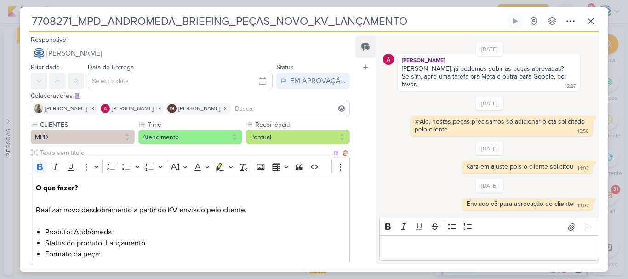
scroll to position [378, 0]
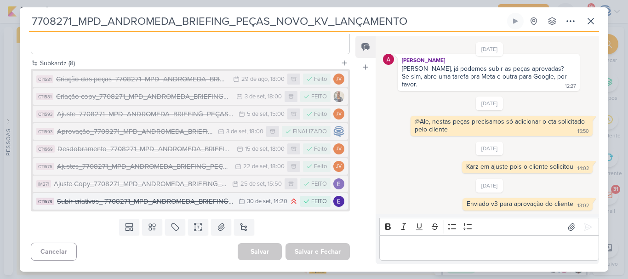
click at [161, 201] on div "Subir criativos_ 7708271_MPD_ANDROMEDA_BRIEFING_PEÇAS_NOVO_KV_LANÇAMENTO" at bounding box center [145, 201] width 177 height 11
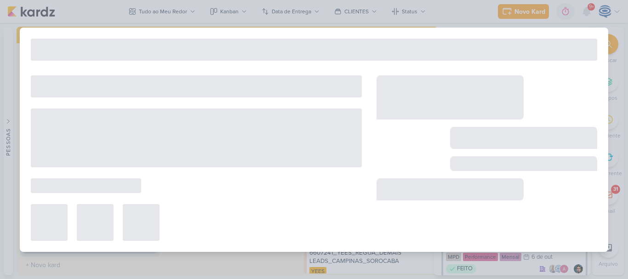
type input "Subir criativos_ 7708271_MPD_ANDROMEDA_BRIEFING_PEÇAS_NOVO_KV_LANÇAMENTO"
type input "30 de setembro de 2025 às 14:20"
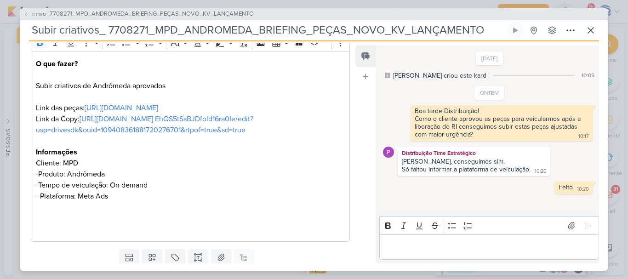
scroll to position [163, 0]
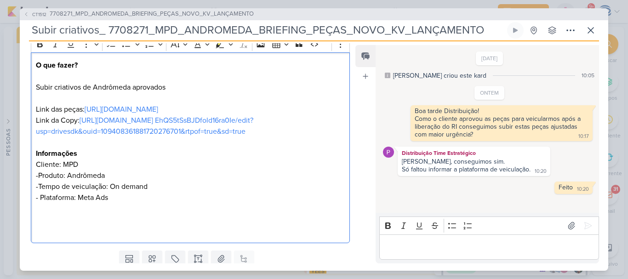
drag, startPoint x: 273, startPoint y: 146, endPoint x: 34, endPoint y: 104, distance: 242.8
click at [34, 104] on div "O que fazer? Subir criativos de Andrômeda aprovados Link das peças: https://dri…" at bounding box center [190, 147] width 319 height 191
copy p "Link das peças: https://drive.google.com/drive/folders/1ovbfIuqxZn0is9ijoAvKlqb…"
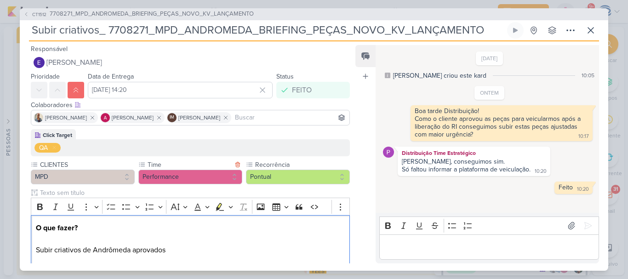
scroll to position [205, 0]
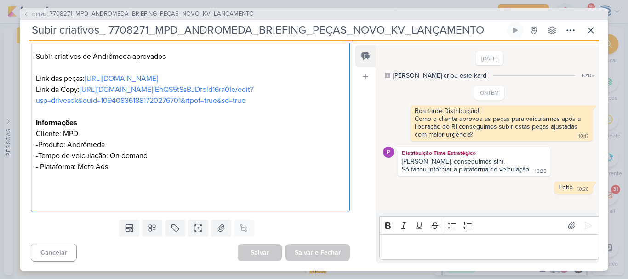
copy p "Link das peças: https://drive.google.com/drive/folders/1ovbfIuqxZn0is9ijoAvKlqb…"
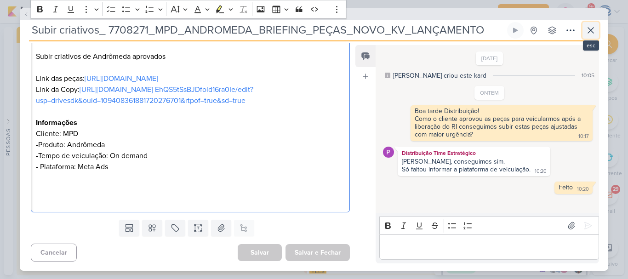
click at [593, 30] on icon at bounding box center [590, 30] width 11 height 11
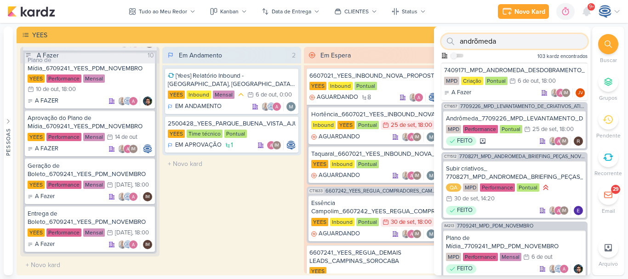
click at [554, 39] on input "andrõmeda" at bounding box center [514, 41] width 146 height 15
paste input "6709261_YEES_REPORT_MENSAL_SETEMBRO"
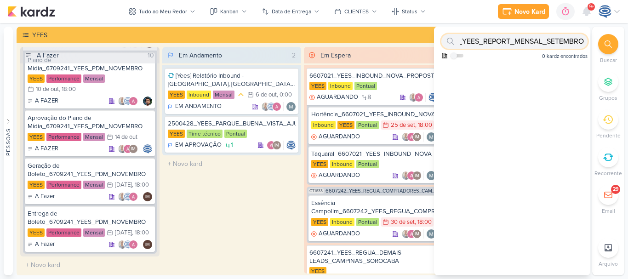
type input "6709261_YEES_REPORT_MENSAL_SETEMBRO"
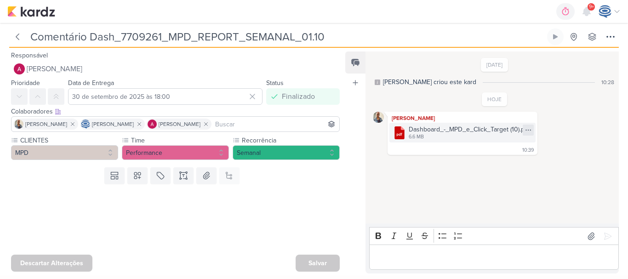
click at [529, 130] on icon at bounding box center [528, 129] width 7 height 7
click at [509, 160] on button "Baixar" at bounding box center [496, 160] width 74 height 13
click at [19, 34] on icon at bounding box center [17, 36] width 9 height 9
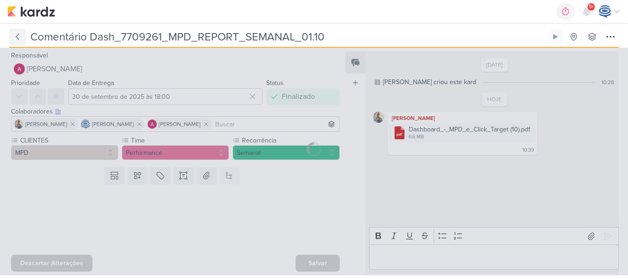
type input "7709261_MPD_REPORT_SEMANAL_01.10"
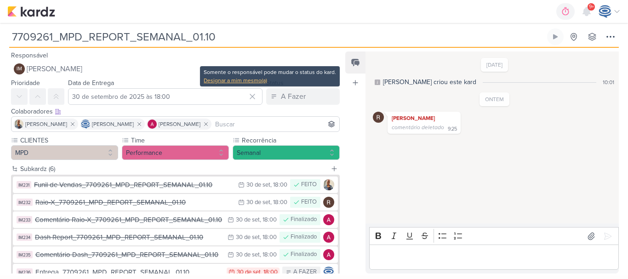
click at [240, 81] on div "Designar a mim mesmo(a)" at bounding box center [270, 80] width 132 height 8
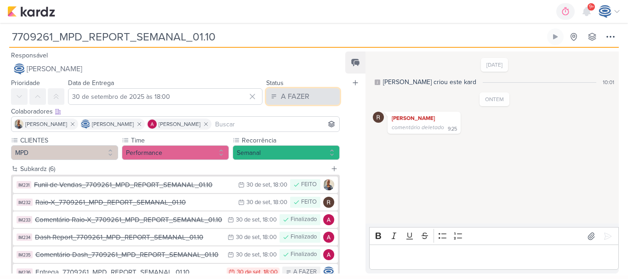
click at [291, 98] on div "A FAZER" at bounding box center [295, 96] width 29 height 11
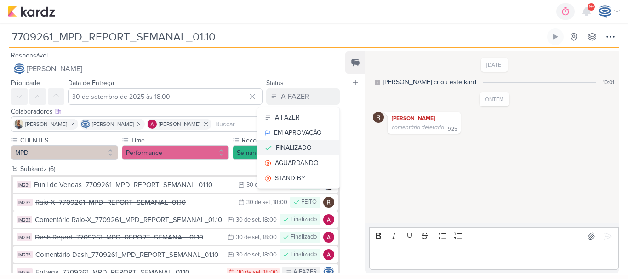
click at [287, 148] on div "FINALIZADO" at bounding box center [294, 148] width 36 height 10
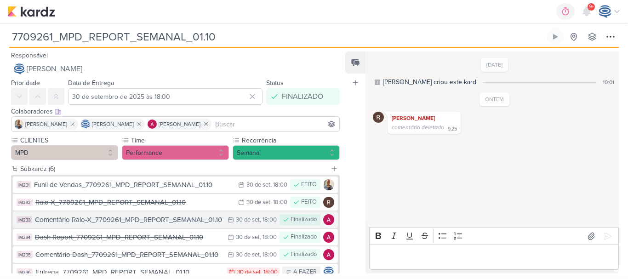
scroll to position [60, 0]
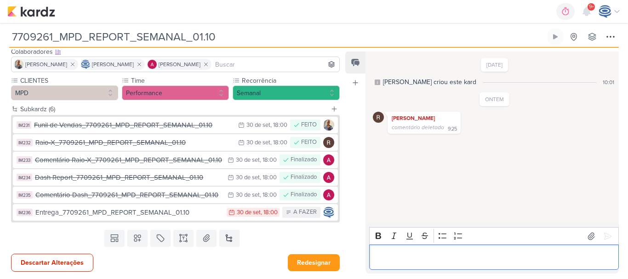
click at [387, 254] on p "Editor editing area: main" at bounding box center [494, 257] width 240 height 11
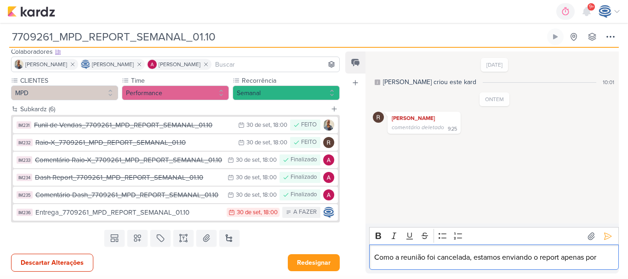
click at [470, 259] on p "Como a reunião foi cancelada, estamos enviando o report apenas por" at bounding box center [494, 257] width 240 height 11
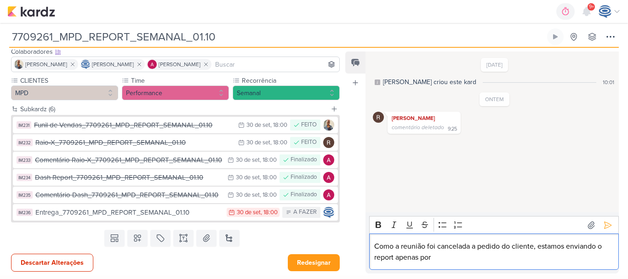
click at [470, 259] on p "Como a reunião foi cancelada a pedido do cliente, estamos enviando o report ape…" at bounding box center [494, 252] width 240 height 22
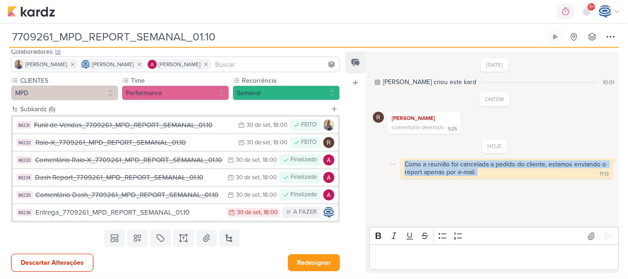
drag, startPoint x: 499, startPoint y: 175, endPoint x: 405, endPoint y: 160, distance: 94.9
click at [405, 160] on div "Como a reunião foi cancelada a pedido do cliente, estamos enviando o report ape…" at bounding box center [506, 168] width 208 height 17
copy div "Como a reunião foi cancelada a pedido do cliente, estamos enviando o report ape…"
click at [311, 260] on button "Redesignar" at bounding box center [314, 262] width 52 height 17
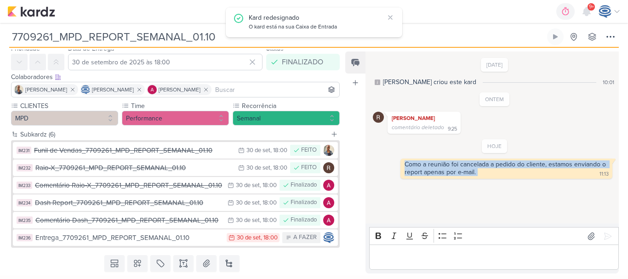
scroll to position [59, 0]
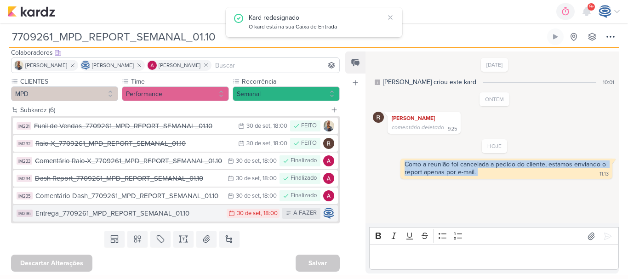
click at [155, 219] on button "IM236 Entrega_7709261_MPD_REPORT_SEMANAL_01.10 30/9 30 de set , 18:00 A FAZER" at bounding box center [175, 213] width 325 height 17
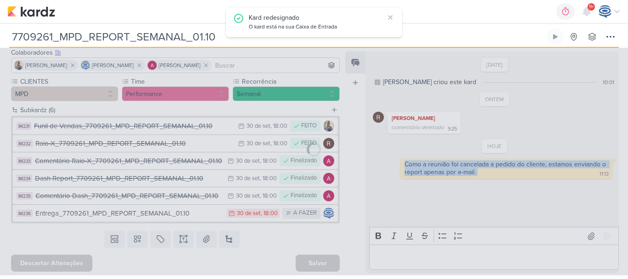
type input "Entrega_7709261_MPD_REPORT_SEMANAL_01.10"
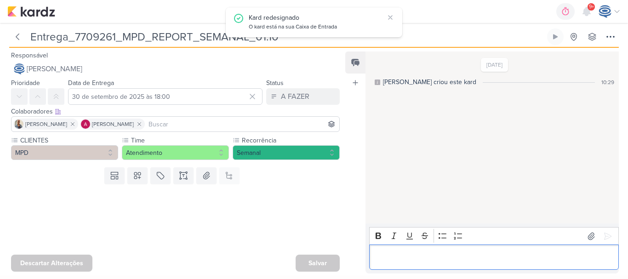
click at [436, 258] on p "Editor editing area: main" at bounding box center [494, 257] width 240 height 11
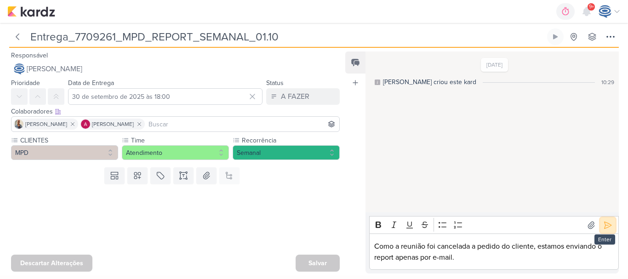
click at [605, 226] on icon at bounding box center [607, 225] width 9 height 9
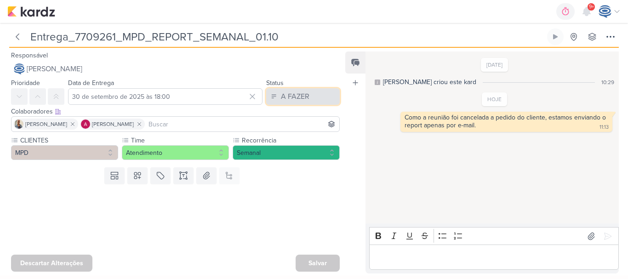
click at [300, 100] on div "A FAZER" at bounding box center [295, 96] width 29 height 11
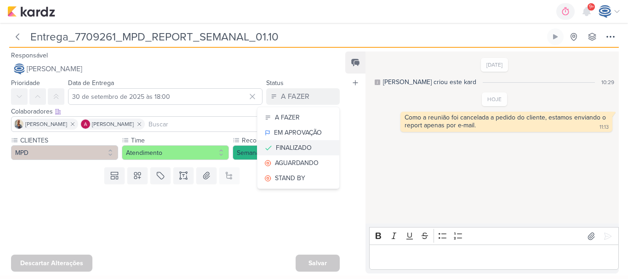
click at [292, 144] on div "FINALIZADO" at bounding box center [294, 148] width 36 height 10
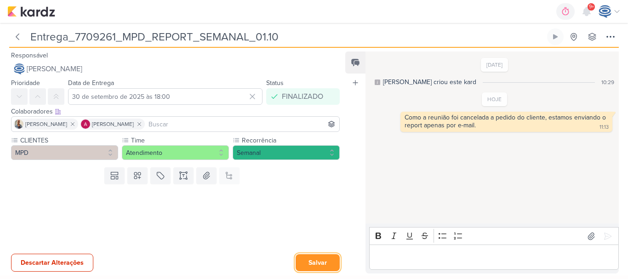
click at [322, 262] on button "Salvar" at bounding box center [318, 262] width 44 height 17
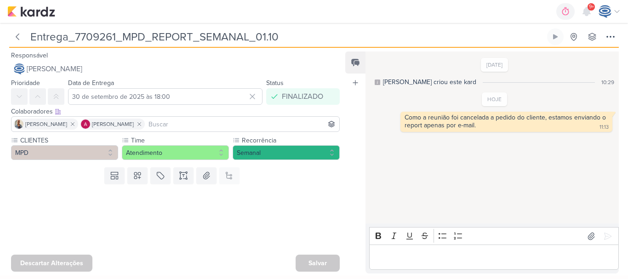
drag, startPoint x: 298, startPoint y: 36, endPoint x: 75, endPoint y: 36, distance: 223.5
click at [75, 36] on input "Entrega_7709261_MPD_REPORT_SEMANAL_01.10" at bounding box center [287, 37] width 518 height 17
click at [36, 8] on img at bounding box center [31, 11] width 48 height 11
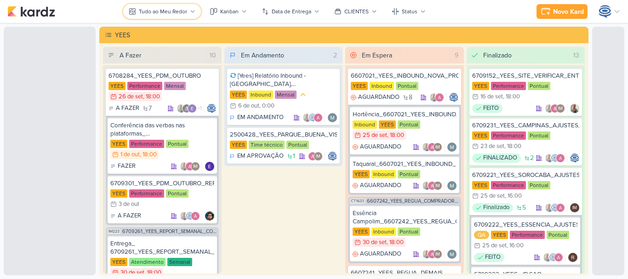
click at [160, 12] on div "Tudo ao Meu Redor" at bounding box center [163, 11] width 48 height 8
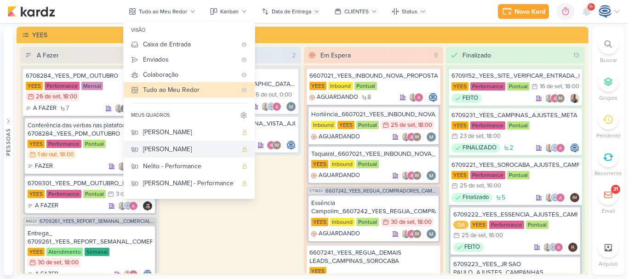
click at [167, 152] on div "[PERSON_NAME]" at bounding box center [190, 149] width 94 height 10
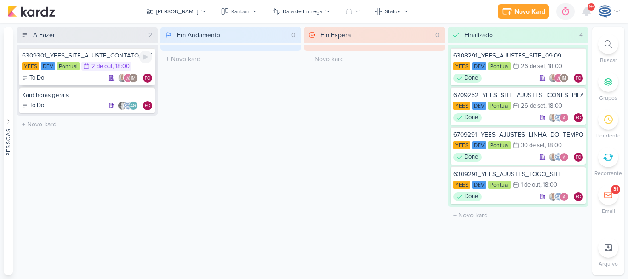
click at [109, 59] on div "6309301_YEES_SITE_AJUSTE_CONTATO_PAGINA_REGIÕES" at bounding box center [87, 56] width 130 height 8
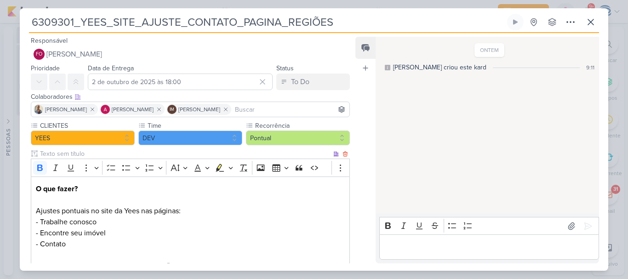
scroll to position [110, 0]
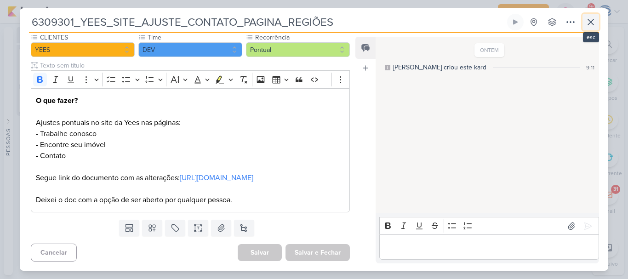
click at [588, 22] on icon at bounding box center [590, 22] width 11 height 11
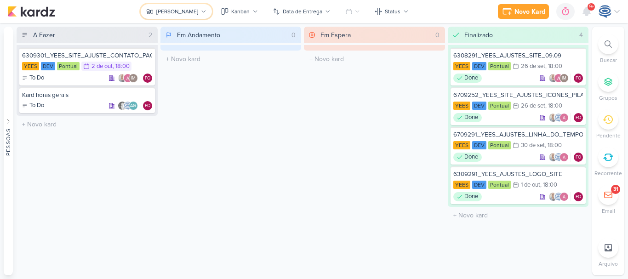
click at [178, 8] on div "[PERSON_NAME]" at bounding box center [177, 11] width 42 height 8
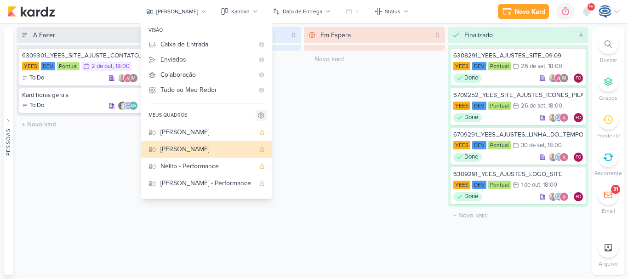
click at [258, 114] on icon at bounding box center [261, 115] width 7 height 7
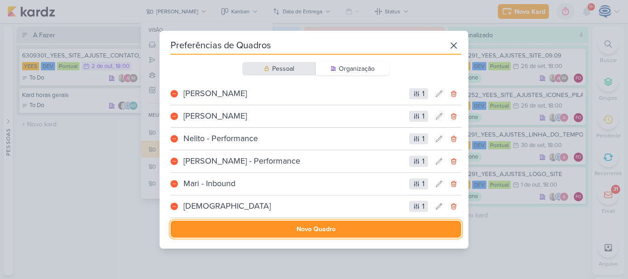
click at [304, 232] on button "Novo Quadro" at bounding box center [316, 229] width 291 height 17
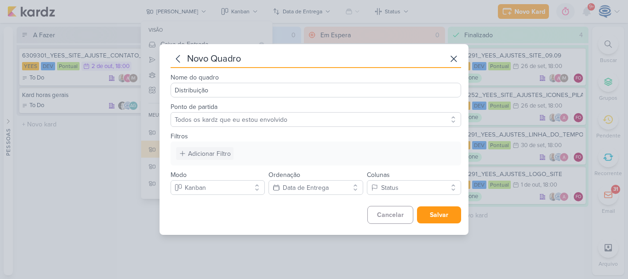
type input "Distribuição"
click at [219, 156] on div "Adicionar Filtro" at bounding box center [209, 154] width 43 height 10
click at [220, 175] on div "Responsável" at bounding box center [211, 171] width 37 height 10
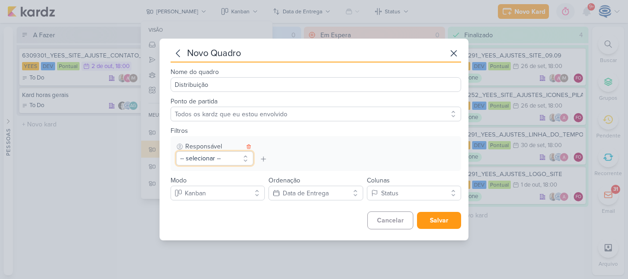
click at [212, 157] on button "-- selecionar --" at bounding box center [214, 158] width 77 height 14
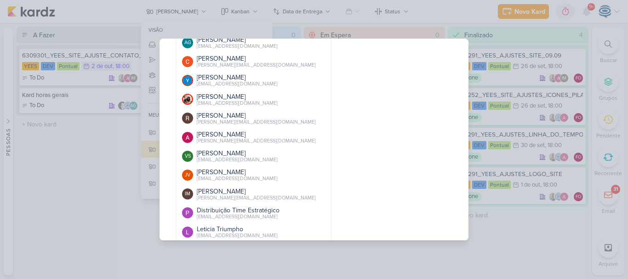
scroll to position [363, 0]
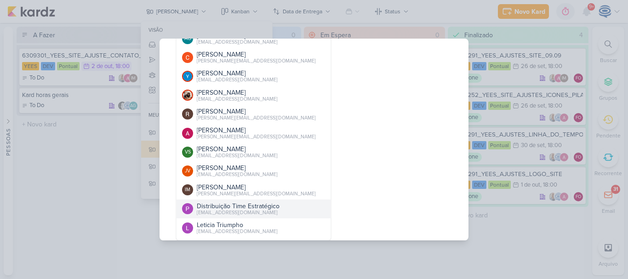
click at [228, 212] on div "[EMAIL_ADDRESS][DOMAIN_NAME]" at bounding box center [238, 212] width 83 height 7
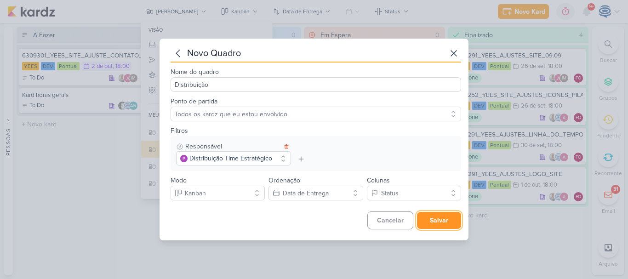
click at [444, 219] on button "Salvar" at bounding box center [439, 220] width 44 height 17
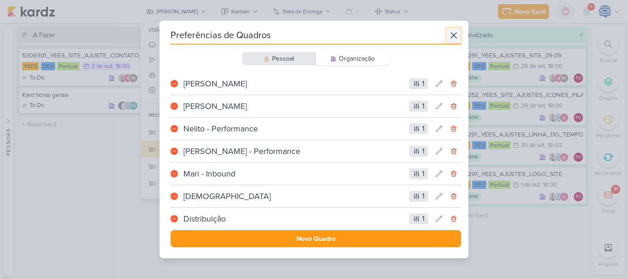
click at [453, 40] on icon at bounding box center [453, 35] width 11 height 11
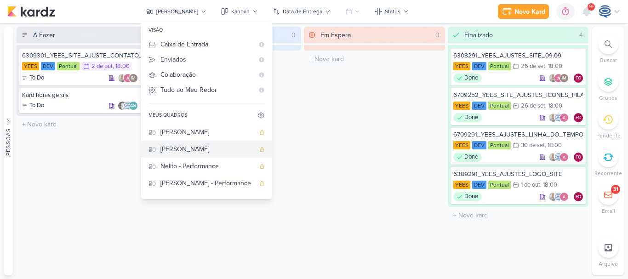
scroll to position [47, 0]
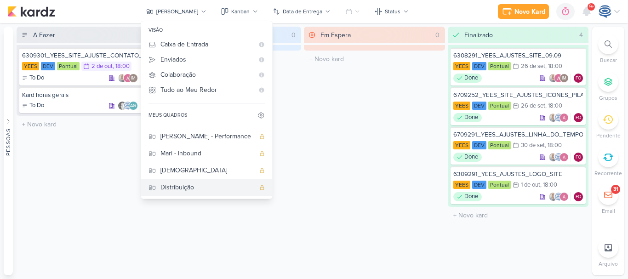
click at [184, 191] on div "Distribuição" at bounding box center [207, 188] width 94 height 10
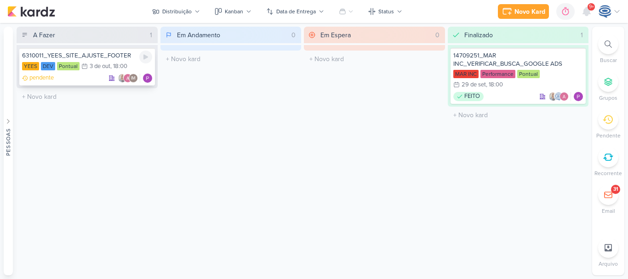
click at [95, 79] on div "pendente IM" at bounding box center [87, 78] width 130 height 9
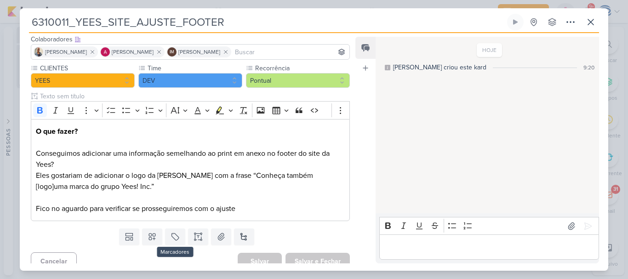
scroll to position [57, 0]
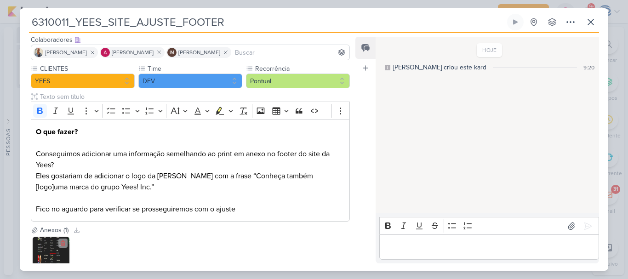
click at [45, 251] on img at bounding box center [51, 255] width 37 height 37
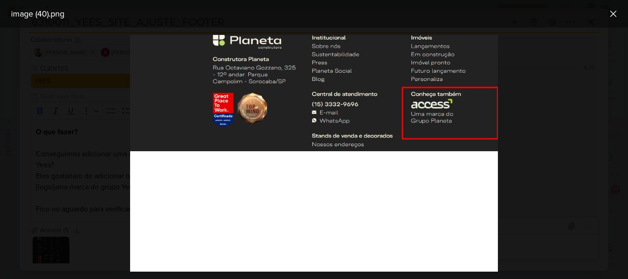
scroll to position [0, 0]
click at [613, 8] on button at bounding box center [613, 13] width 15 height 15
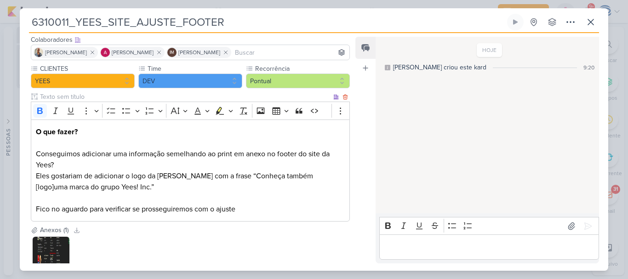
scroll to position [120, 0]
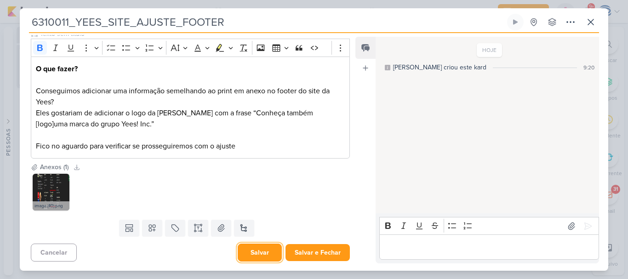
click at [259, 255] on button "Salvar" at bounding box center [260, 253] width 44 height 18
